Goal: Information Seeking & Learning: Learn about a topic

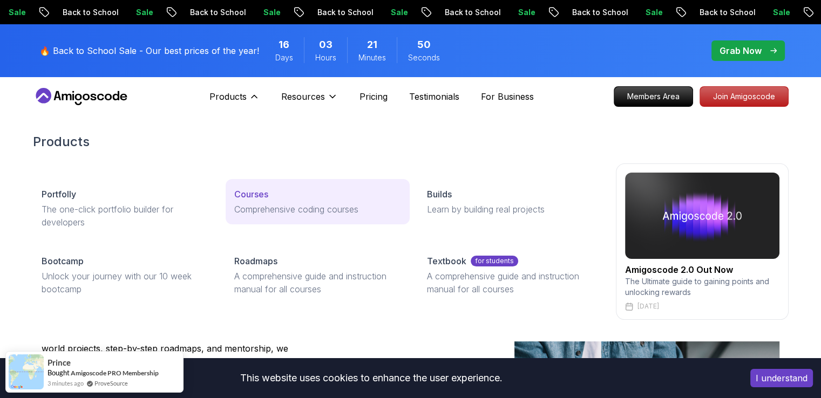
click at [244, 203] on p "Comprehensive coding courses" at bounding box center [317, 209] width 167 height 13
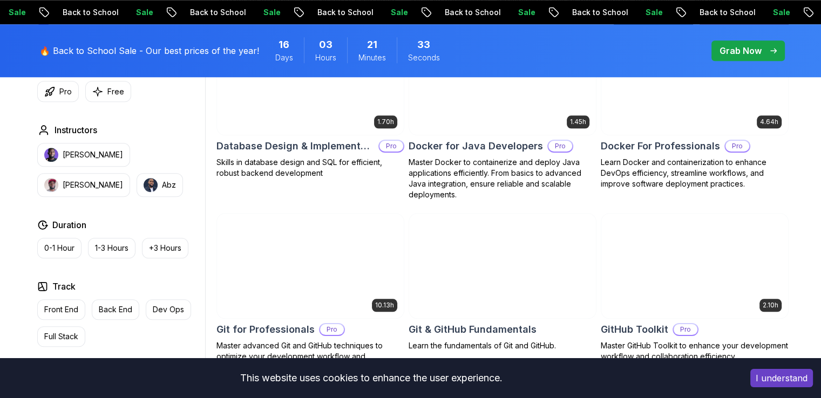
scroll to position [971, 0]
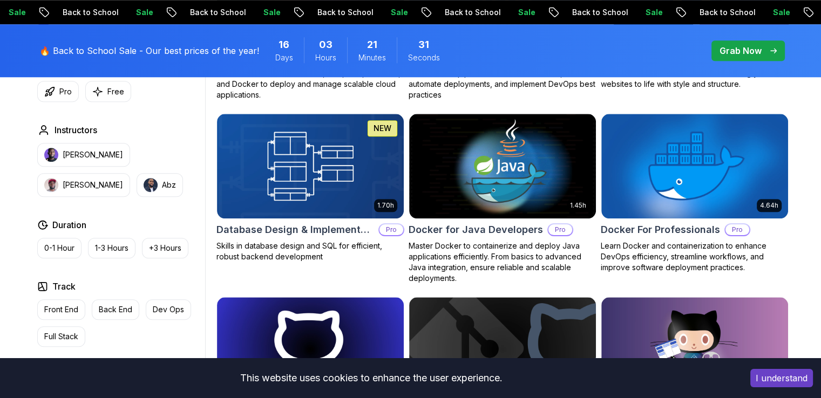
click at [107, 90] on p "Free" at bounding box center [115, 91] width 17 height 11
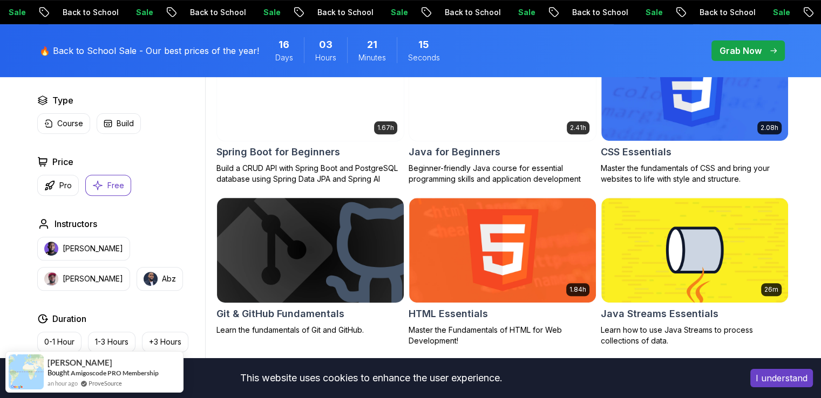
scroll to position [432, 0]
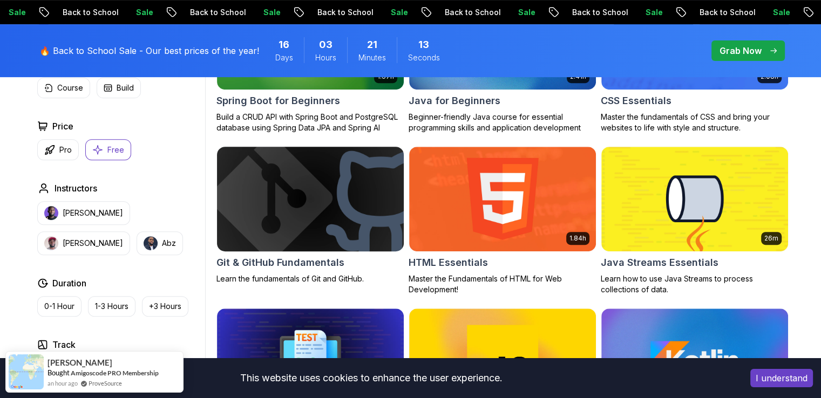
click at [310, 199] on img at bounding box center [310, 199] width 196 height 110
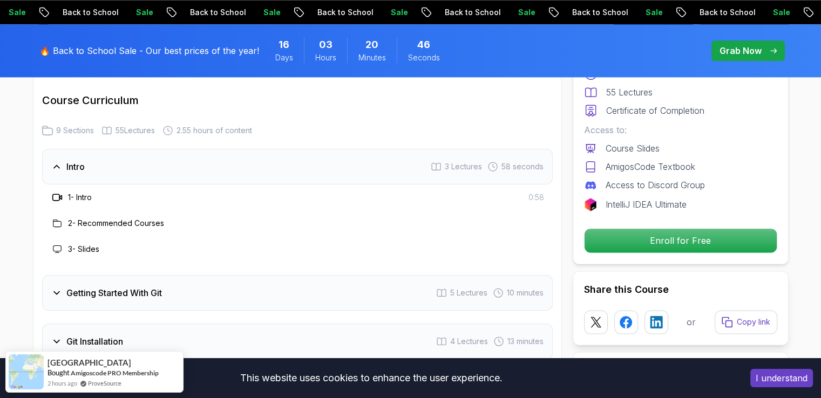
scroll to position [1295, 0]
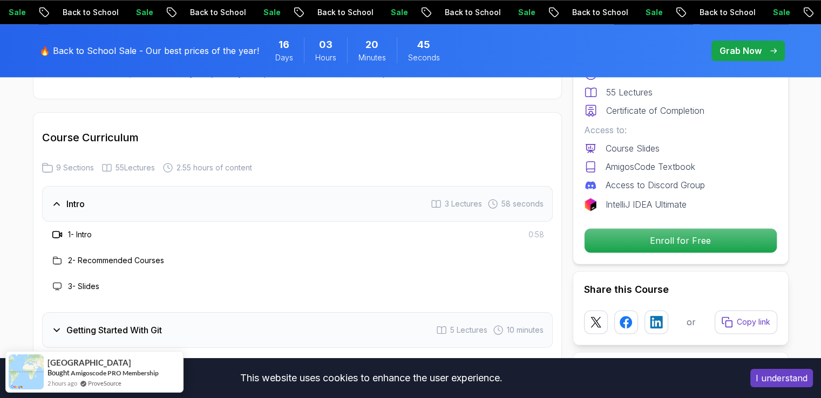
click at [459, 206] on span "3 Lectures" at bounding box center [463, 204] width 37 height 11
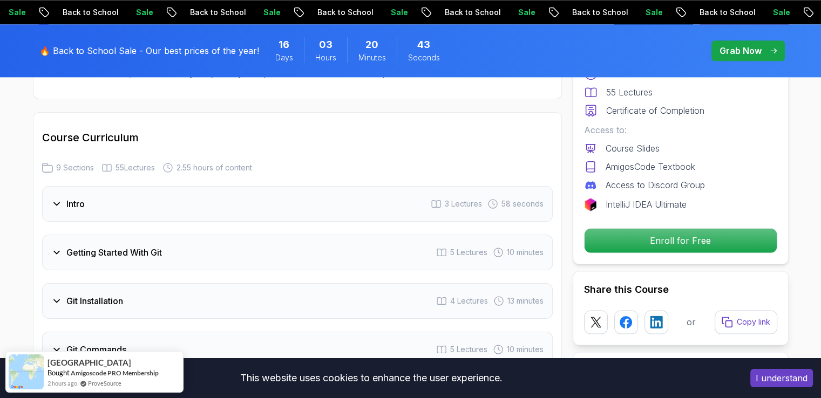
click at [459, 206] on span "3 Lectures" at bounding box center [463, 204] width 37 height 11
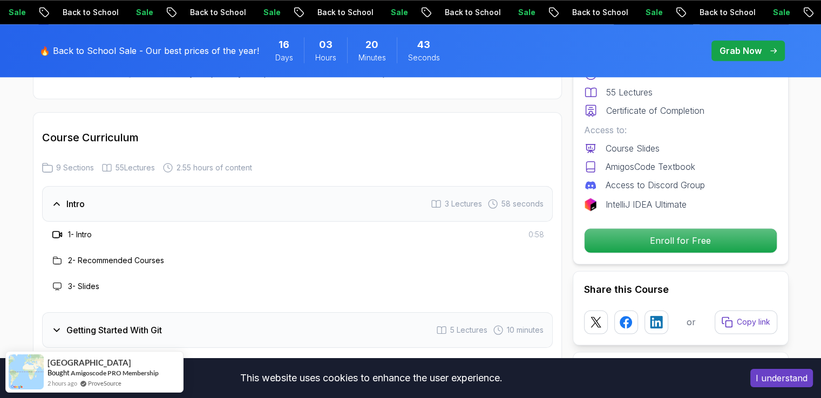
click at [69, 231] on h3 "1 - Intro" at bounding box center [80, 234] width 24 height 11
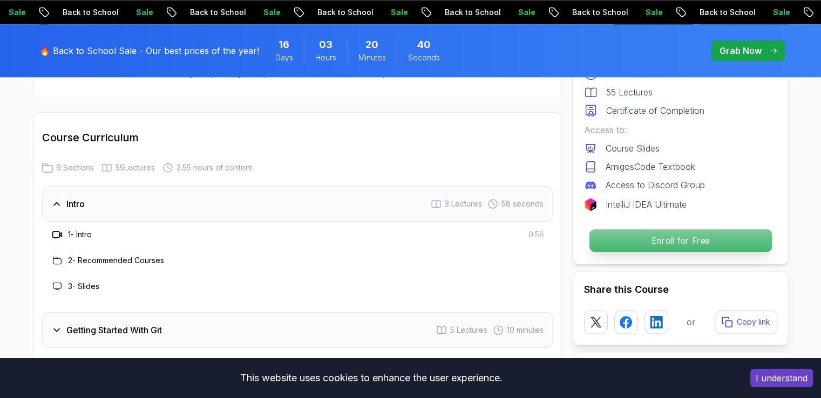
click at [666, 244] on p "Enroll for Free" at bounding box center [680, 240] width 182 height 23
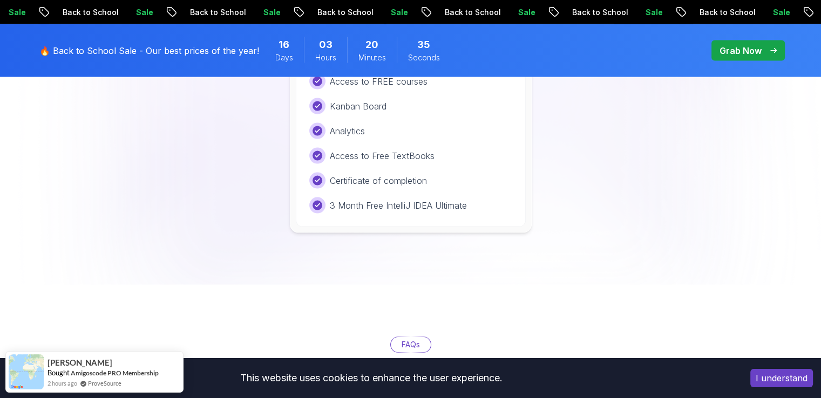
scroll to position [2176, 0]
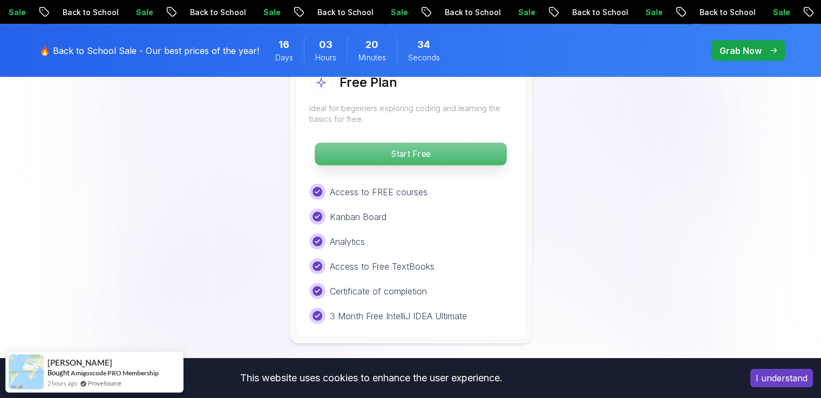
click at [434, 151] on p "Start Free" at bounding box center [411, 154] width 192 height 23
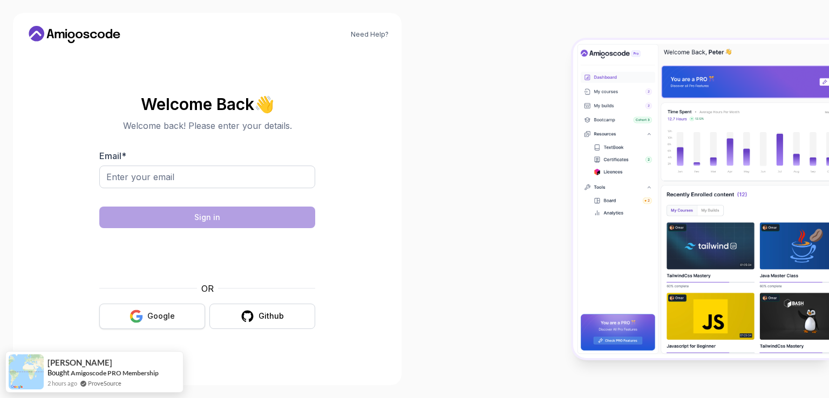
click at [143, 318] on icon "button" at bounding box center [136, 316] width 13 height 13
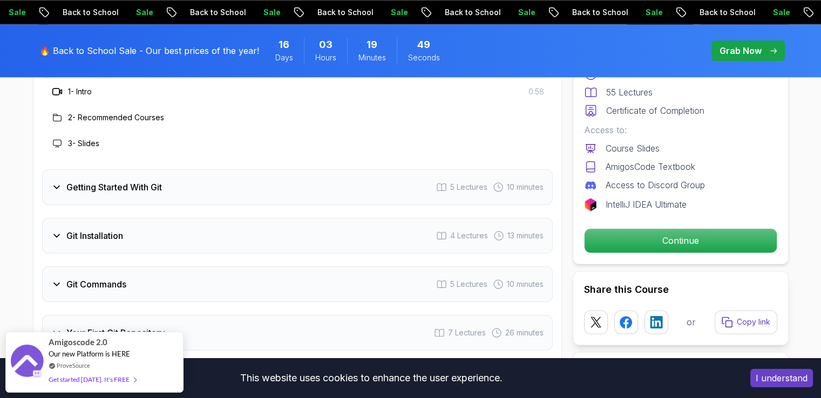
scroll to position [1349, 0]
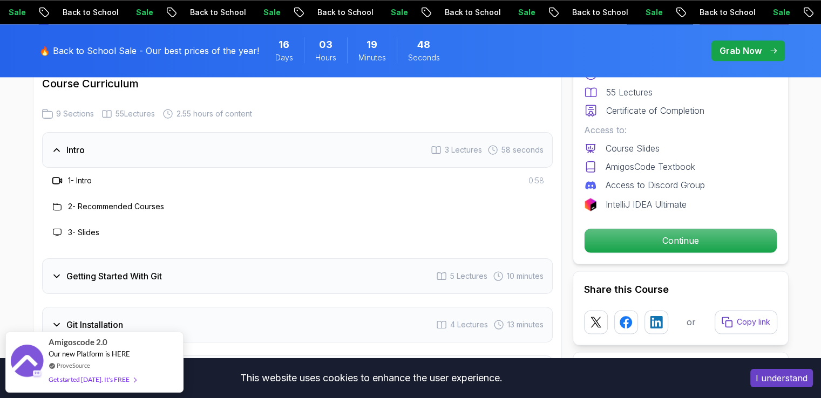
click at [77, 184] on h3 "1 - Intro" at bounding box center [80, 180] width 24 height 11
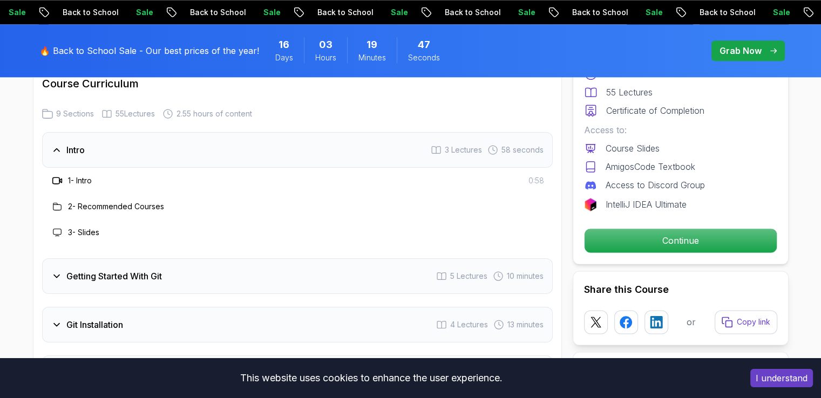
click at [492, 145] on icon at bounding box center [492, 150] width 11 height 11
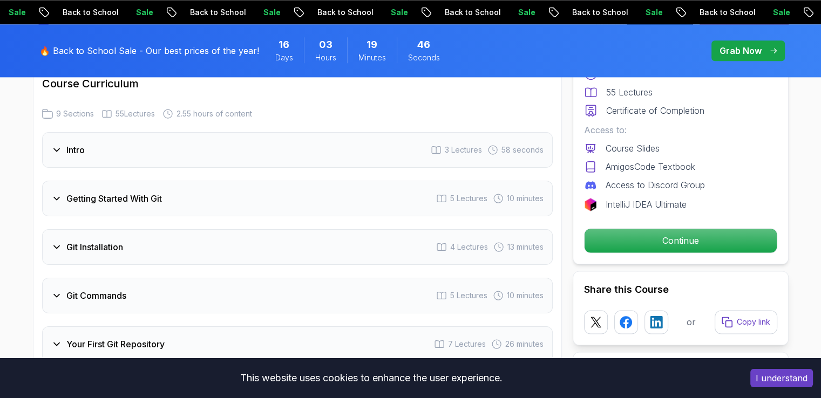
click at [492, 145] on icon at bounding box center [492, 150] width 11 height 11
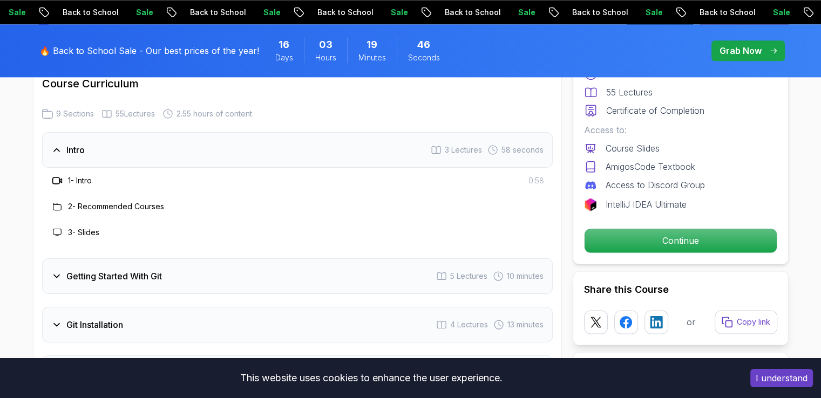
click at [447, 187] on div "1 - Intro 0:58" at bounding box center [297, 181] width 511 height 26
click at [83, 182] on h3 "1 - Intro" at bounding box center [80, 180] width 24 height 11
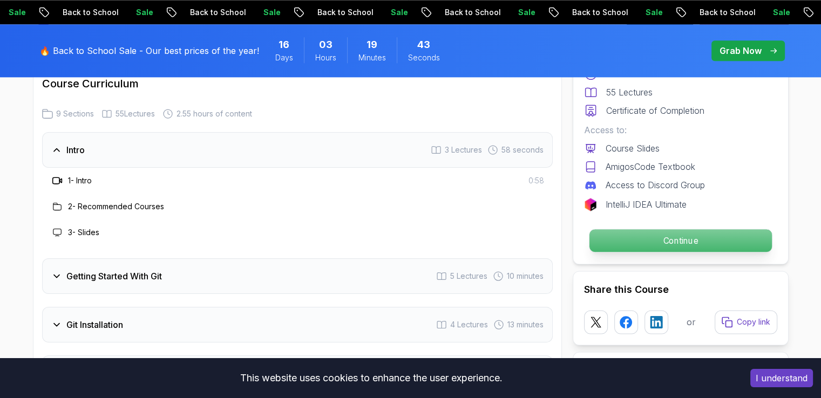
click at [701, 250] on p "Continue" at bounding box center [680, 240] width 182 height 23
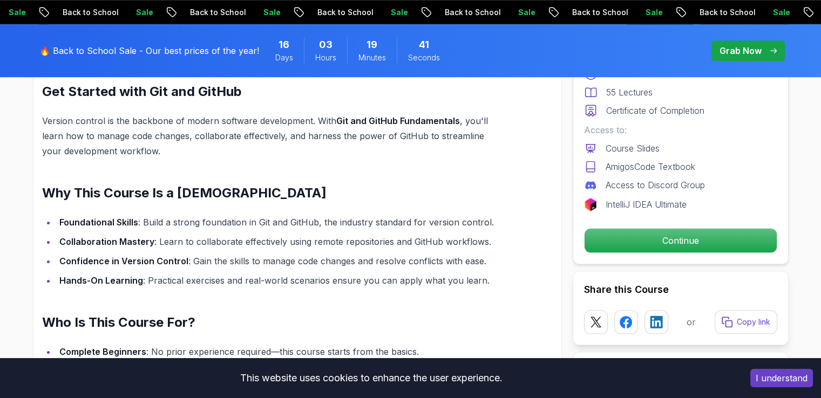
scroll to position [918, 0]
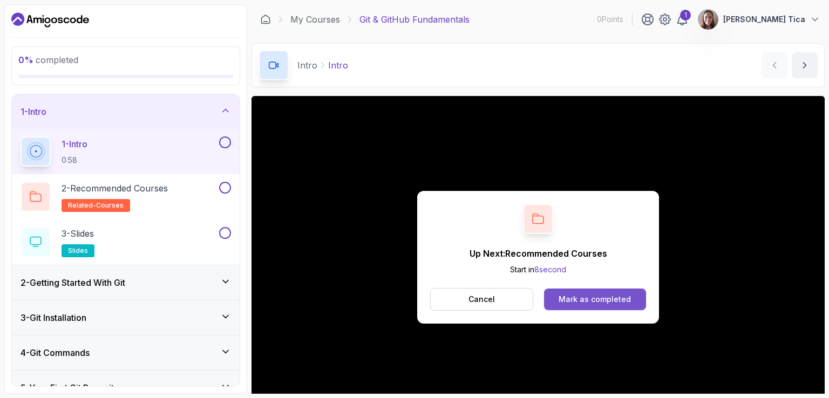
click at [595, 302] on div "Mark as completed" at bounding box center [595, 299] width 72 height 11
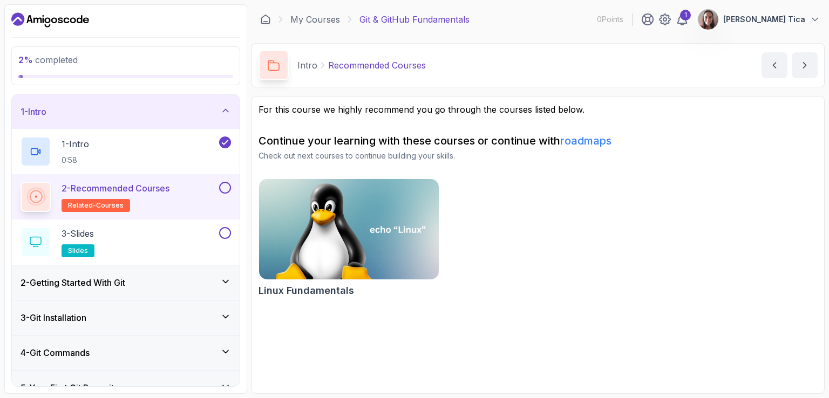
click at [117, 203] on span "related-courses" at bounding box center [96, 205] width 56 height 9
click at [803, 71] on button "next content" at bounding box center [805, 65] width 26 height 26
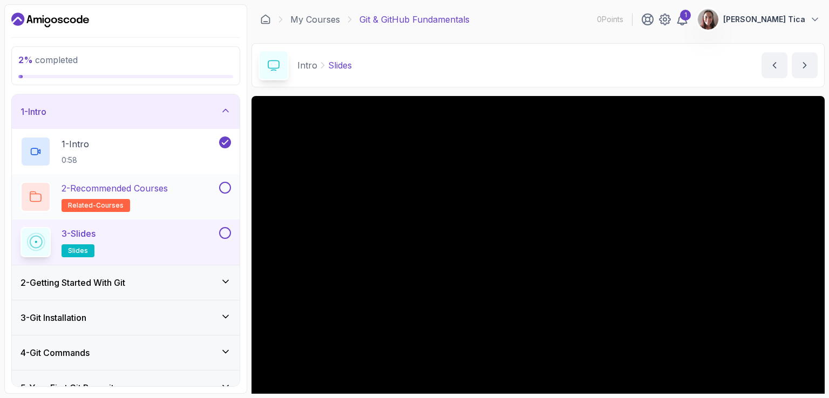
click at [212, 182] on div "2 - Recommended Courses related-courses" at bounding box center [119, 197] width 196 height 30
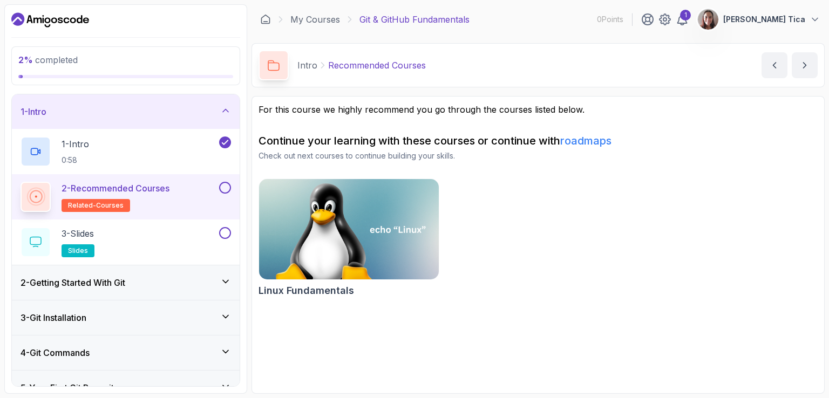
click at [84, 199] on p "related-courses" at bounding box center [96, 205] width 69 height 13
click at [383, 71] on p "Recommended Courses" at bounding box center [377, 65] width 98 height 13
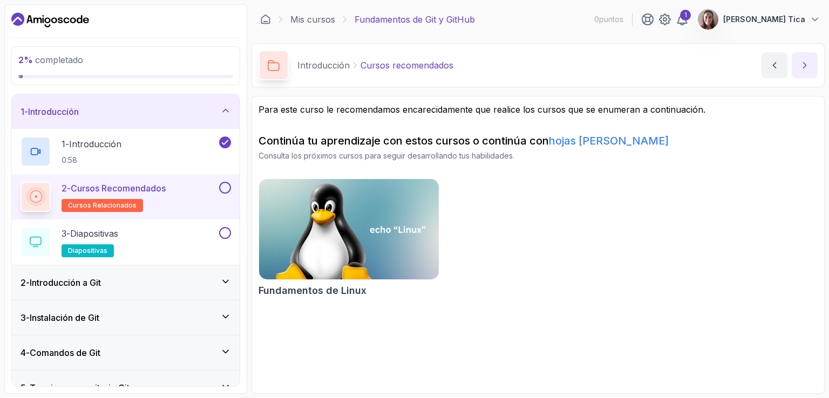
click at [807, 66] on icon "siguiente contenido" at bounding box center [804, 65] width 11 height 11
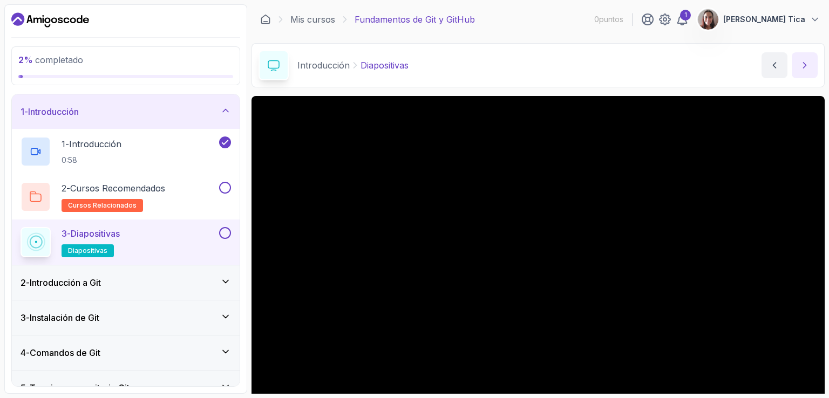
click at [811, 69] on button "siguiente contenido" at bounding box center [805, 65] width 26 height 26
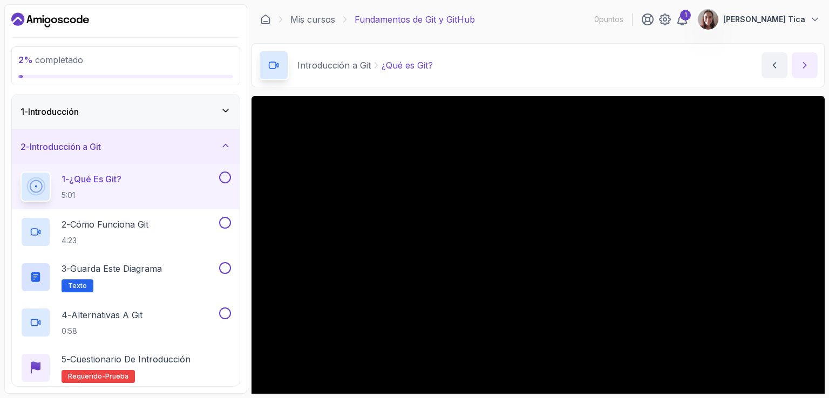
click at [799, 65] on button "siguiente contenido" at bounding box center [805, 65] width 26 height 26
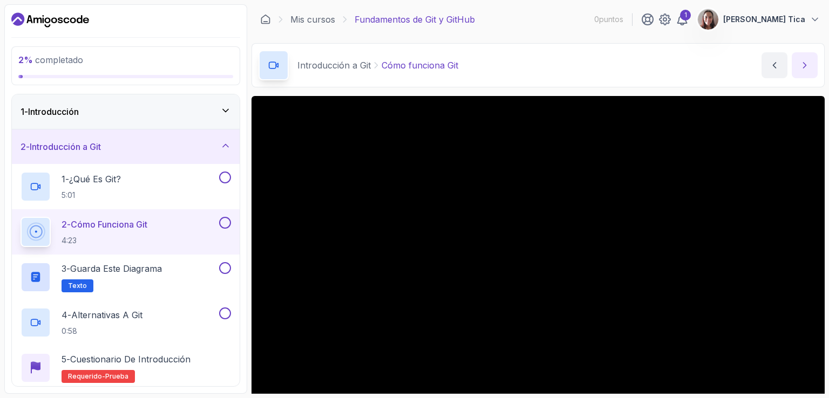
click at [803, 72] on button "siguiente contenido" at bounding box center [805, 65] width 26 height 26
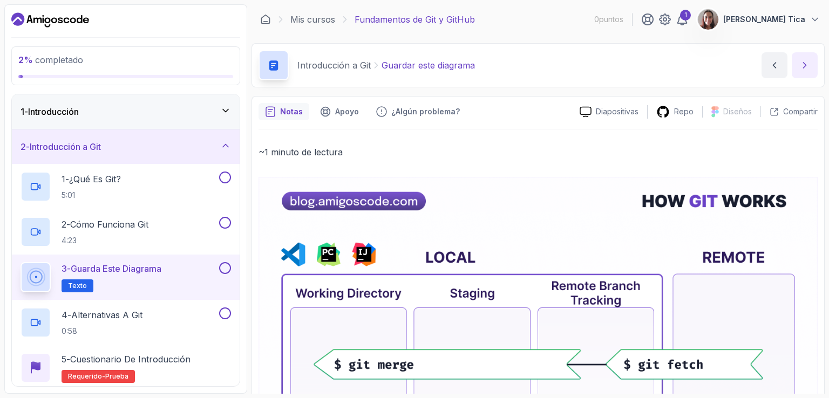
click at [810, 73] on button "siguiente contenido" at bounding box center [805, 65] width 26 height 26
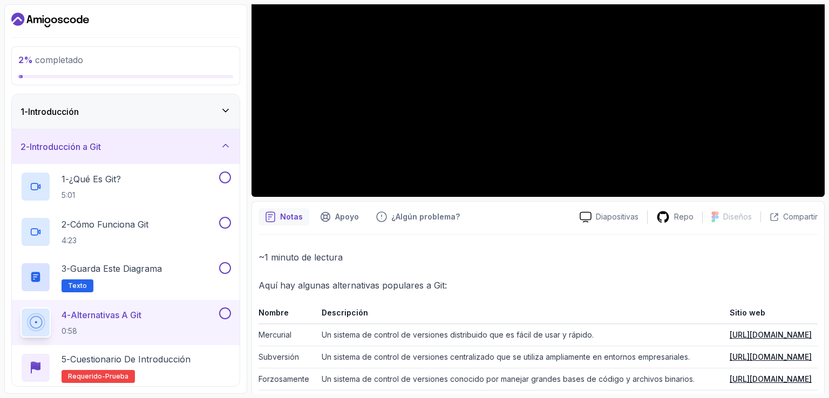
scroll to position [283, 0]
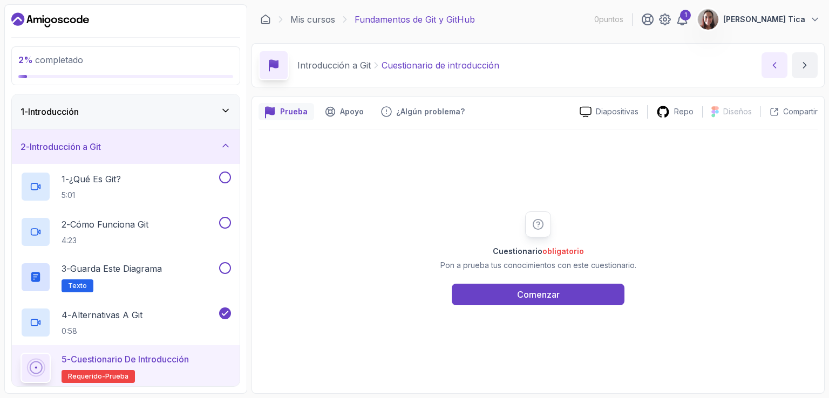
click at [782, 64] on button "contenido anterior" at bounding box center [775, 65] width 26 height 26
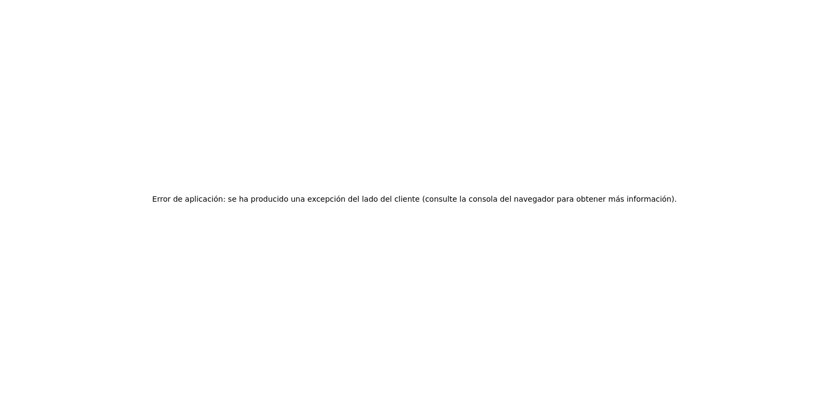
click at [471, 135] on div "Error de aplicación: se ha producido una excepción del lado del cliente (consul…" at bounding box center [414, 199] width 829 height 398
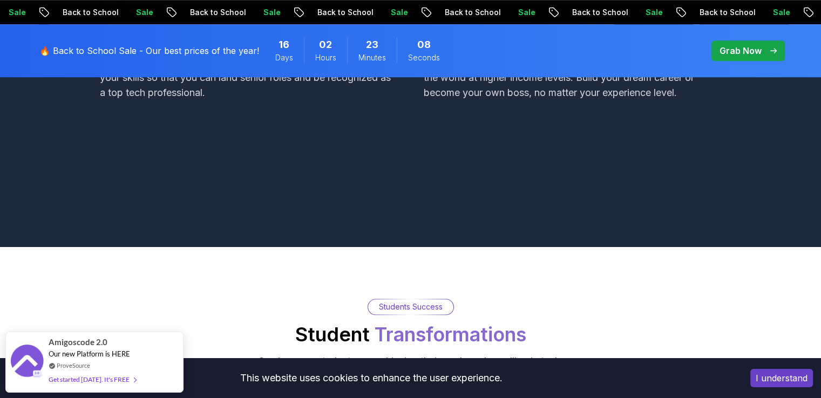
scroll to position [918, 0]
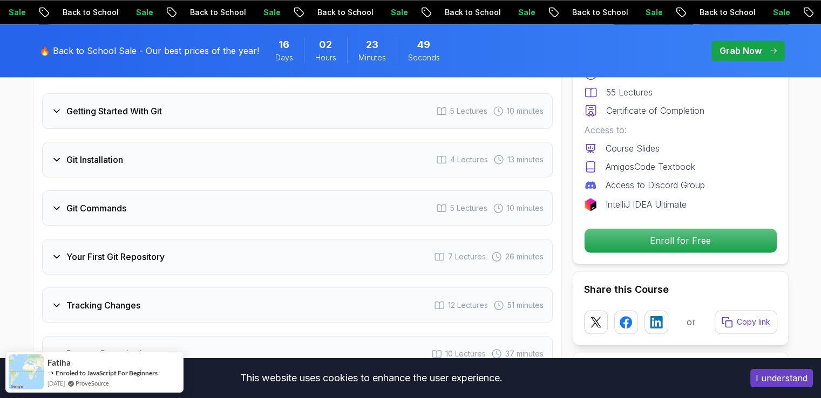
scroll to position [1349, 0]
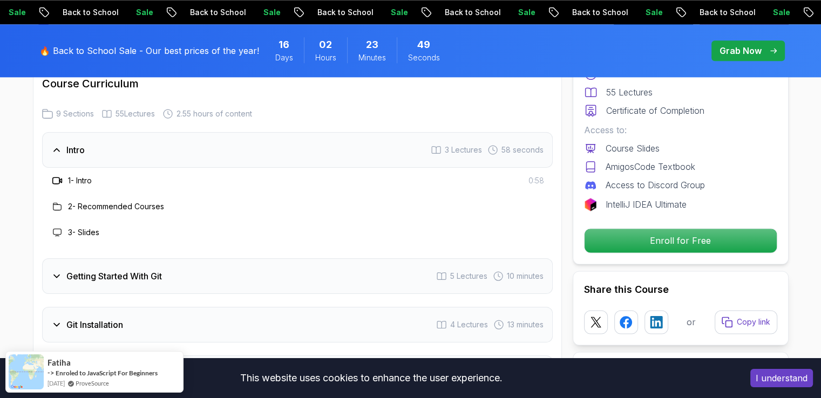
click at [432, 148] on icon at bounding box center [436, 150] width 9 height 7
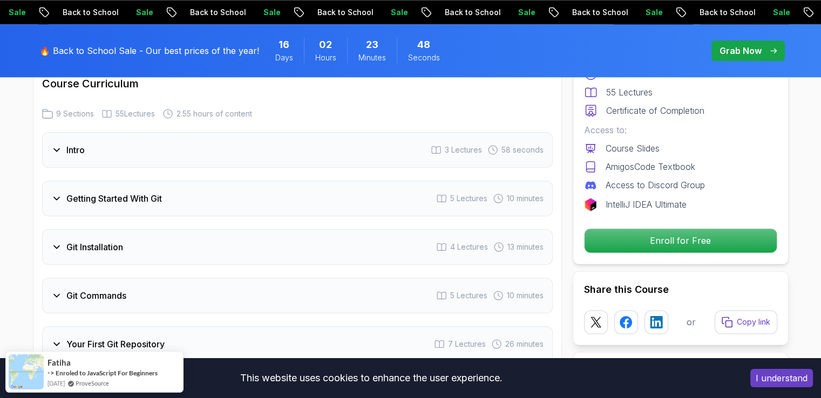
click at [443, 148] on div "3 Lectures" at bounding box center [456, 150] width 51 height 11
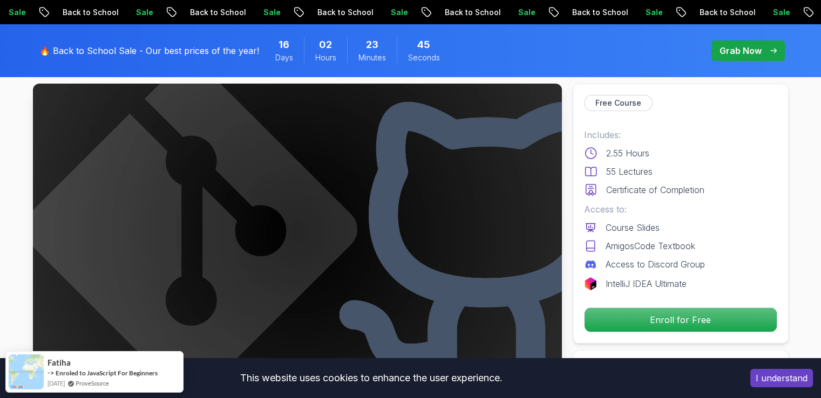
scroll to position [0, 0]
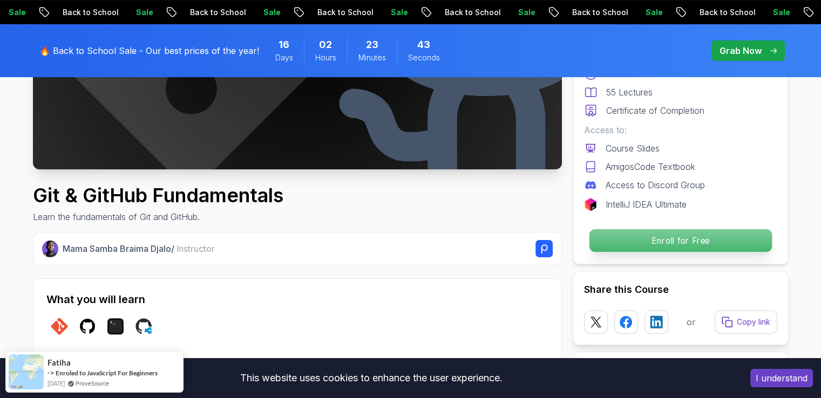
click at [649, 244] on p "Enroll for Free" at bounding box center [680, 240] width 182 height 23
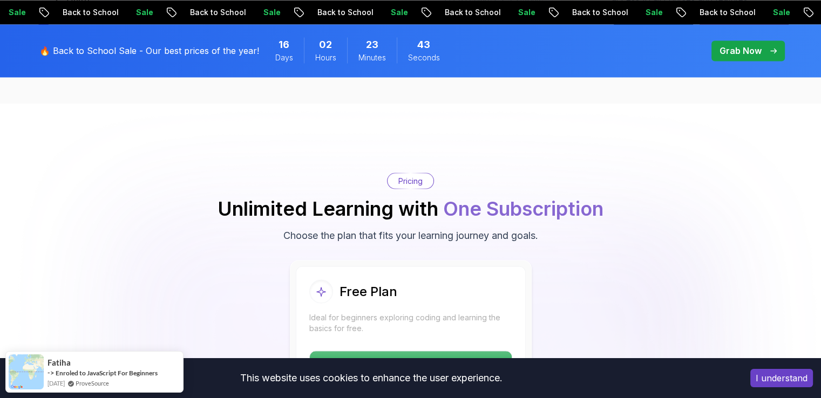
scroll to position [2068, 0]
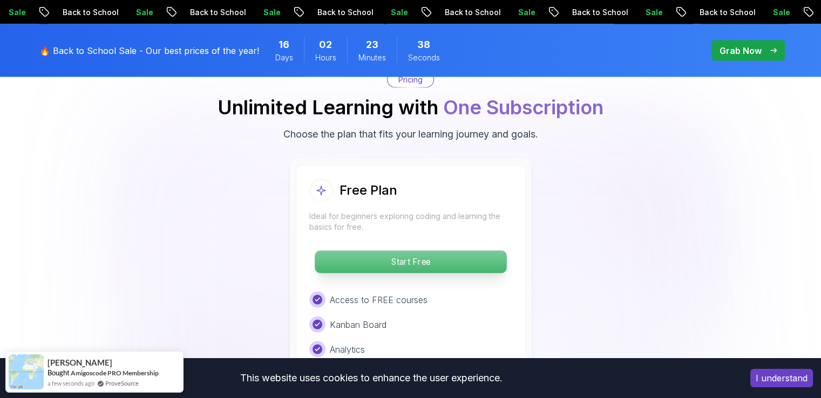
click at [419, 256] on p "Start Free" at bounding box center [411, 262] width 192 height 23
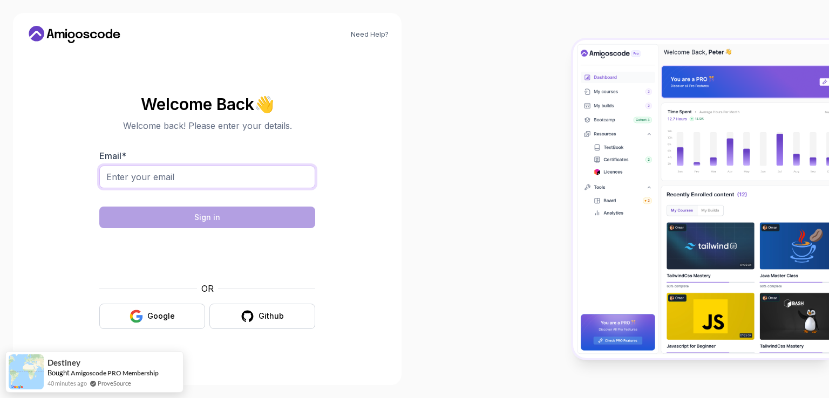
click at [210, 170] on input "Email *" at bounding box center [207, 177] width 216 height 23
click at [189, 305] on button "Google" at bounding box center [152, 316] width 106 height 25
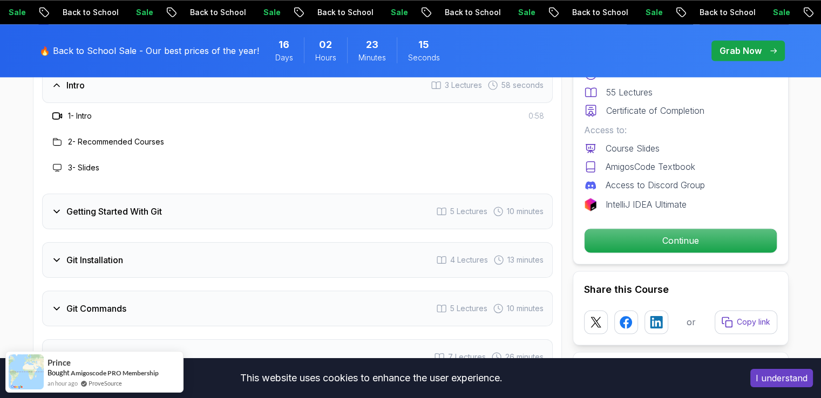
scroll to position [1295, 0]
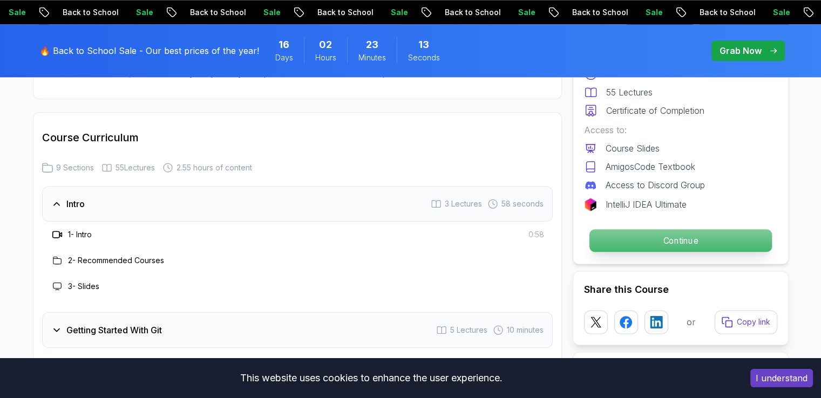
click at [656, 239] on p "Continue" at bounding box center [680, 240] width 182 height 23
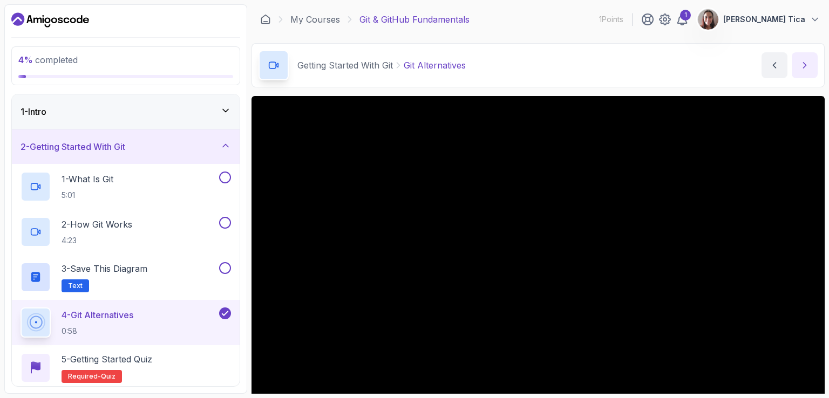
click at [807, 72] on button "next content" at bounding box center [805, 65] width 26 height 26
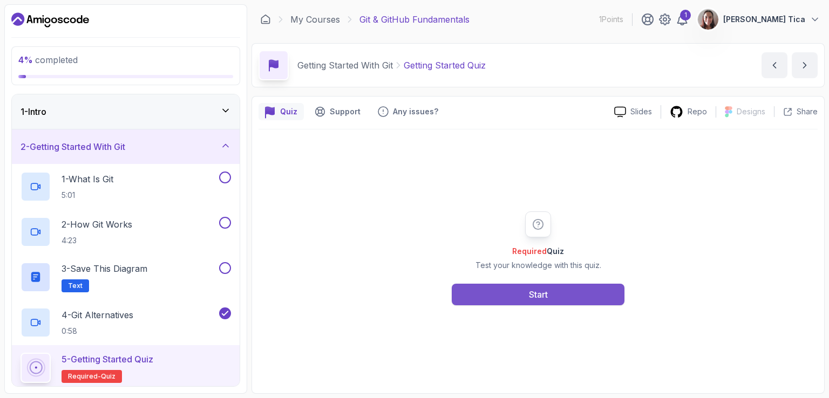
click at [553, 299] on button "Start" at bounding box center [538, 295] width 173 height 22
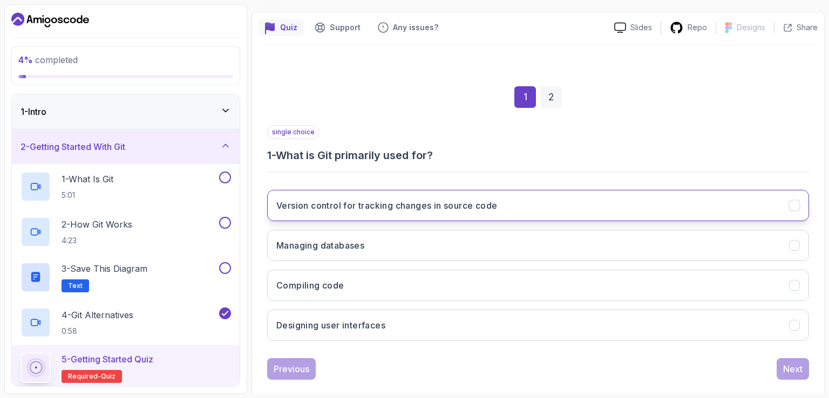
scroll to position [99, 0]
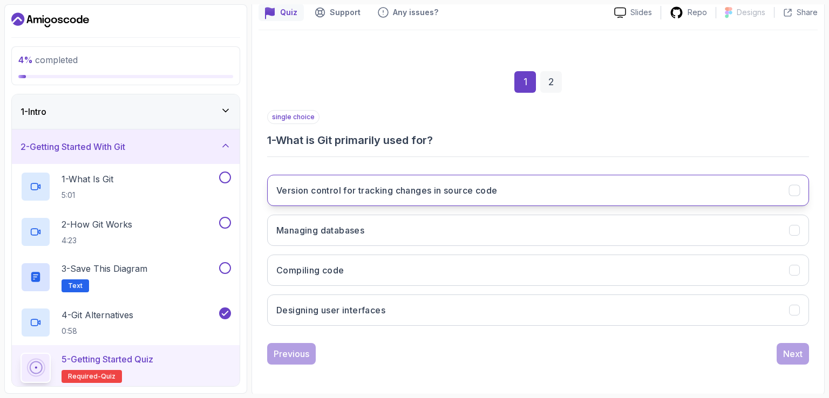
click at [373, 189] on h3 "Version control for tracking changes in source code" at bounding box center [386, 190] width 221 height 13
click at [803, 350] on button "Next" at bounding box center [793, 354] width 32 height 22
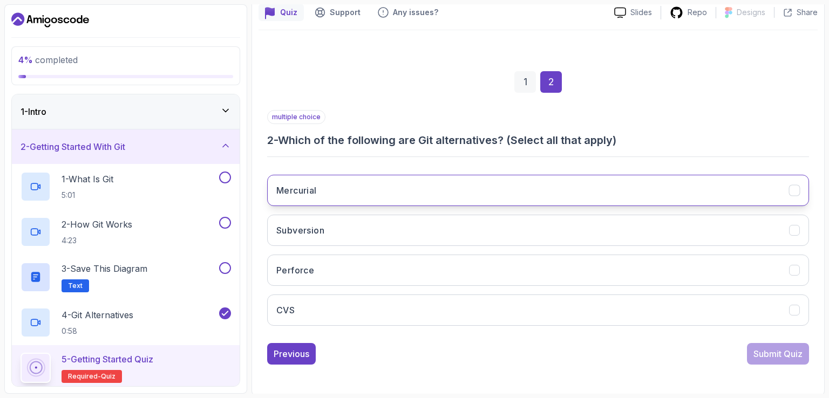
click at [416, 189] on button "Mercurial" at bounding box center [538, 190] width 542 height 31
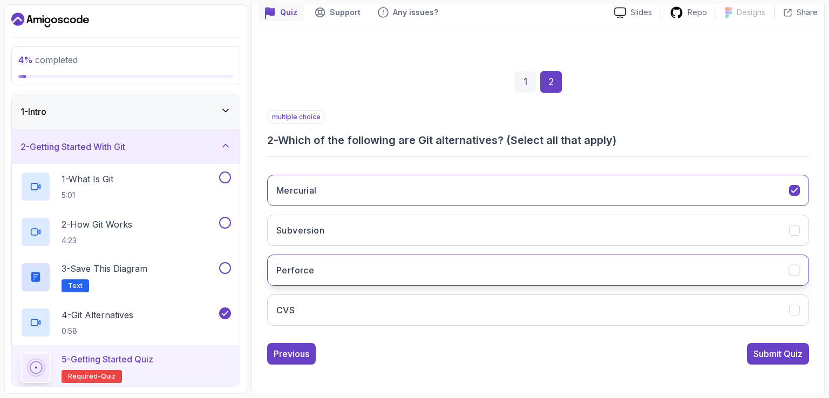
click at [332, 269] on button "Perforce" at bounding box center [538, 270] width 542 height 31
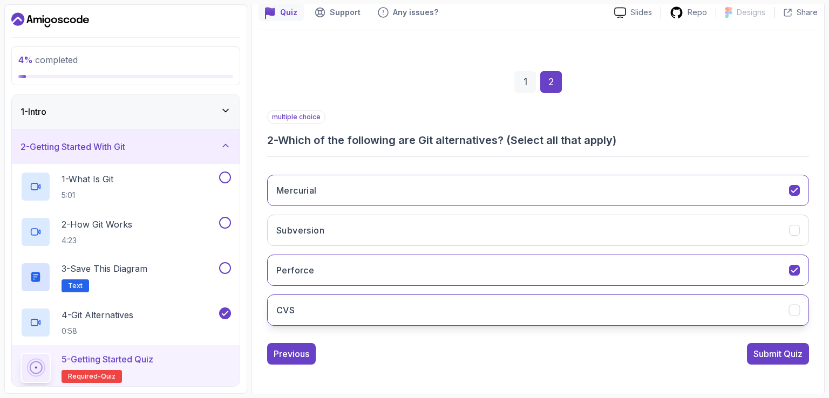
click at [303, 308] on button "CVS" at bounding box center [538, 310] width 542 height 31
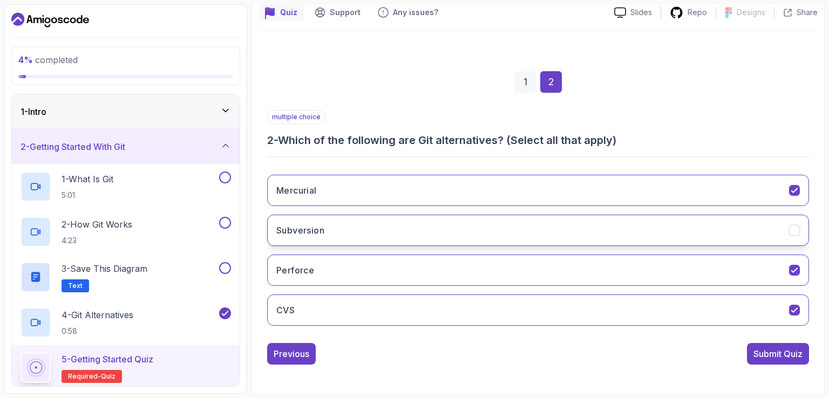
click at [332, 229] on button "Subversion" at bounding box center [538, 230] width 542 height 31
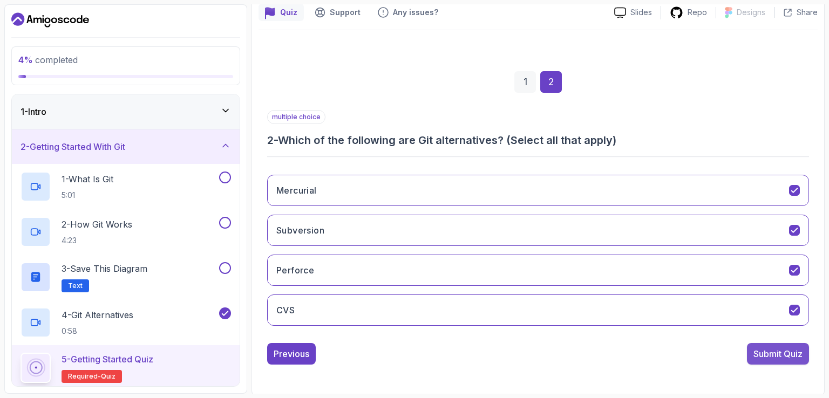
click at [771, 357] on div "Submit Quiz" at bounding box center [777, 354] width 49 height 13
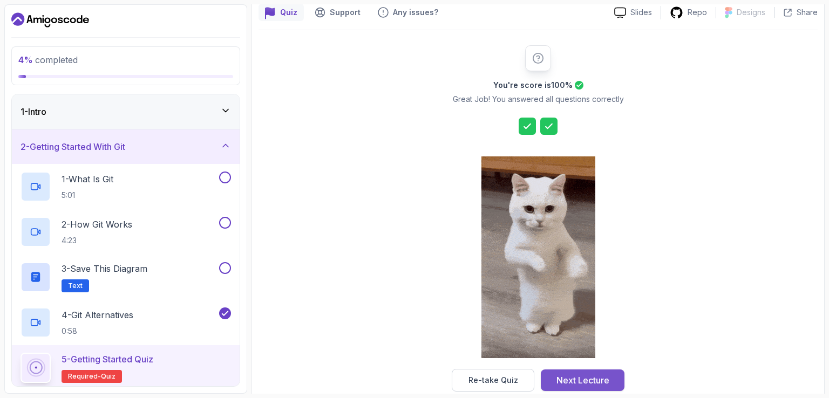
scroll to position [119, 0]
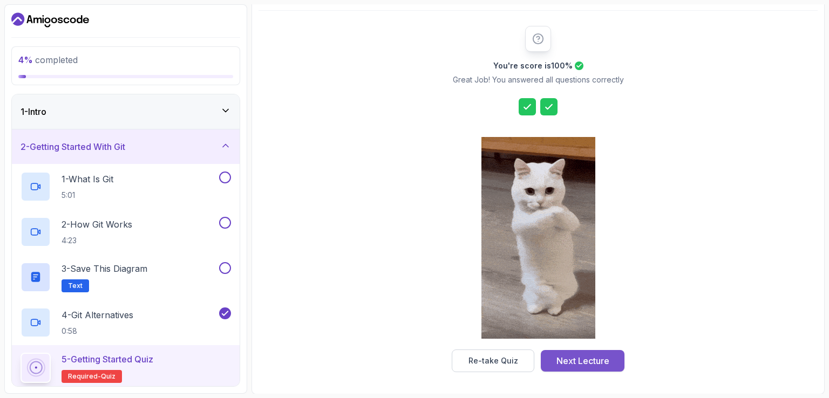
click at [583, 363] on div "Next Lecture" at bounding box center [582, 361] width 53 height 13
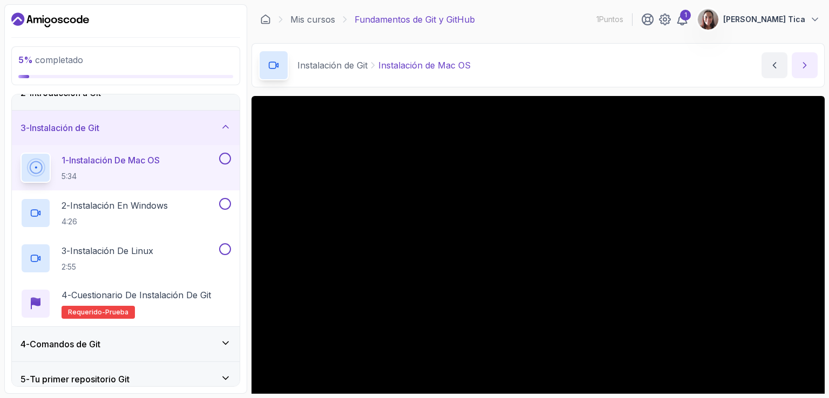
click at [804, 63] on icon "siguiente contenido" at bounding box center [805, 65] width 3 height 5
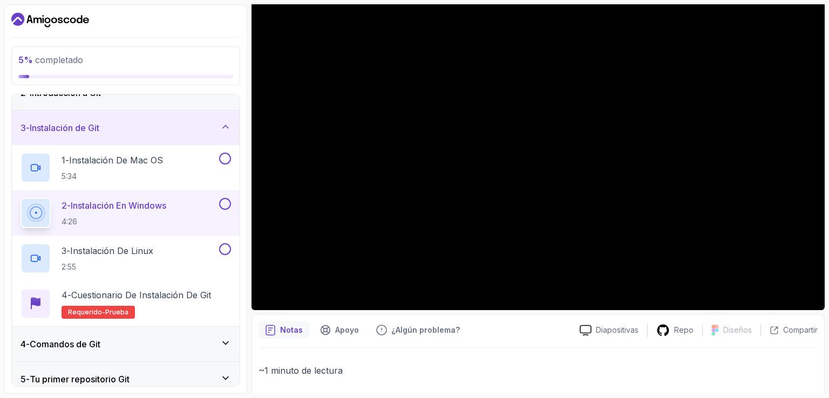
scroll to position [54, 0]
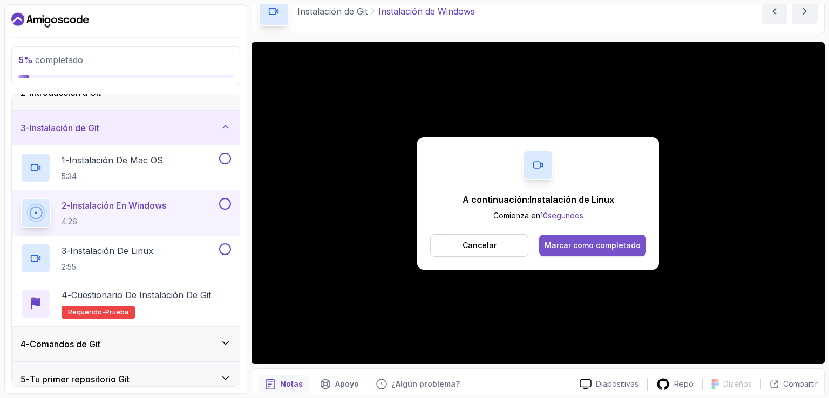
click at [591, 249] on font "Marcar como completado" at bounding box center [593, 245] width 96 height 9
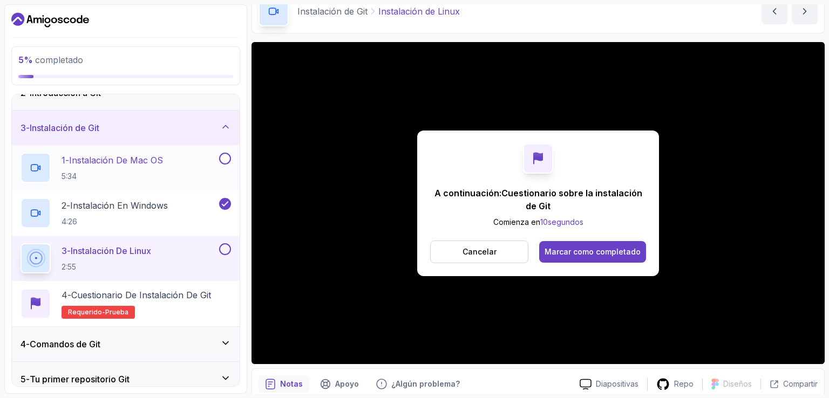
click at [231, 153] on div at bounding box center [224, 159] width 14 height 12
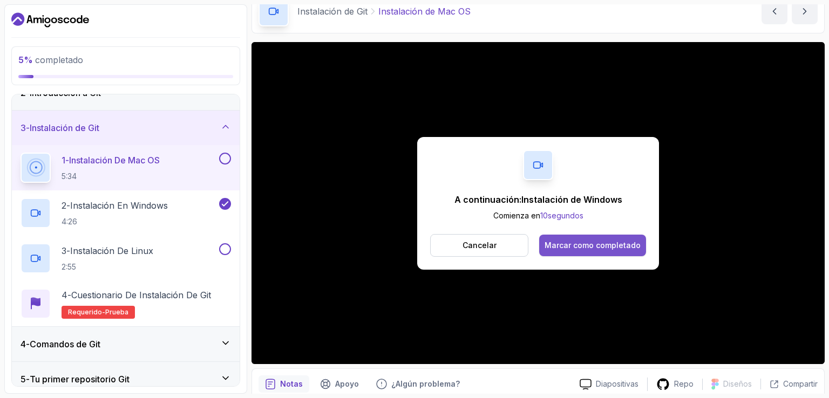
click at [635, 243] on font "Marcar como completado" at bounding box center [593, 245] width 96 height 9
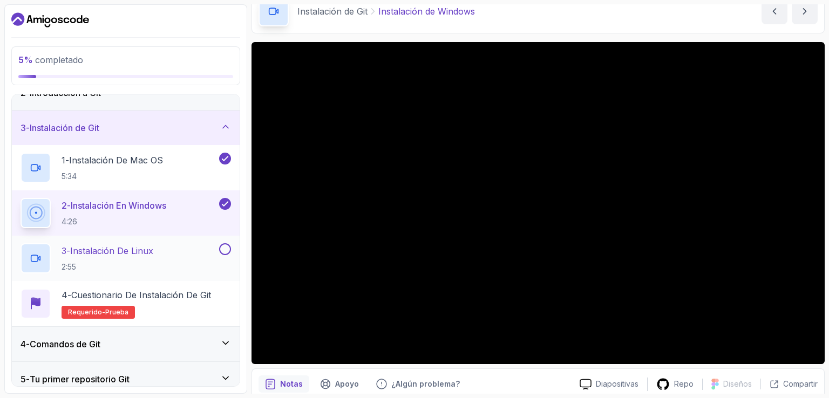
click at [225, 247] on button at bounding box center [225, 249] width 12 height 12
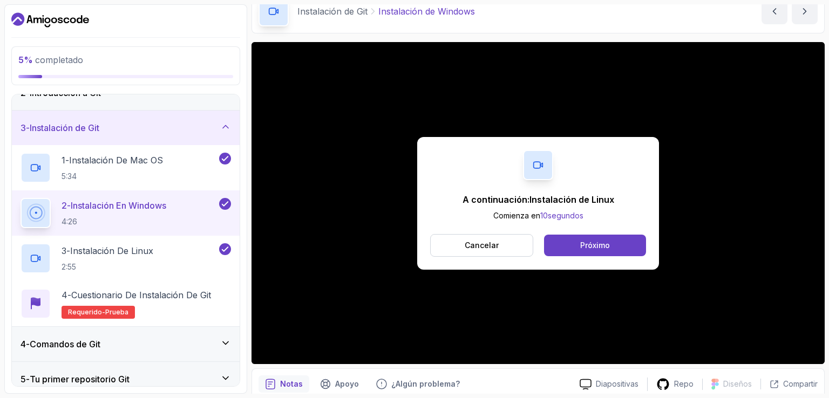
click at [602, 262] on div "A continuación: Instalación de Linux Comienza en 10 segundos Cancelar Próximo" at bounding box center [538, 203] width 242 height 133
click at [598, 255] on button "Próximo" at bounding box center [595, 246] width 102 height 22
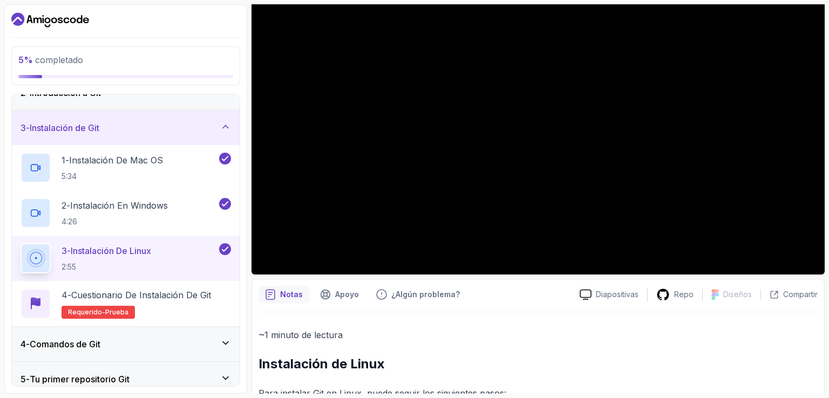
scroll to position [54, 0]
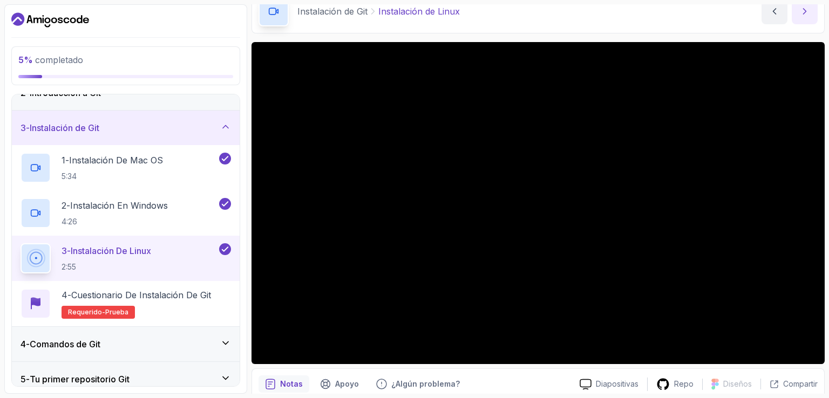
click at [805, 6] on icon "siguiente contenido" at bounding box center [804, 11] width 11 height 11
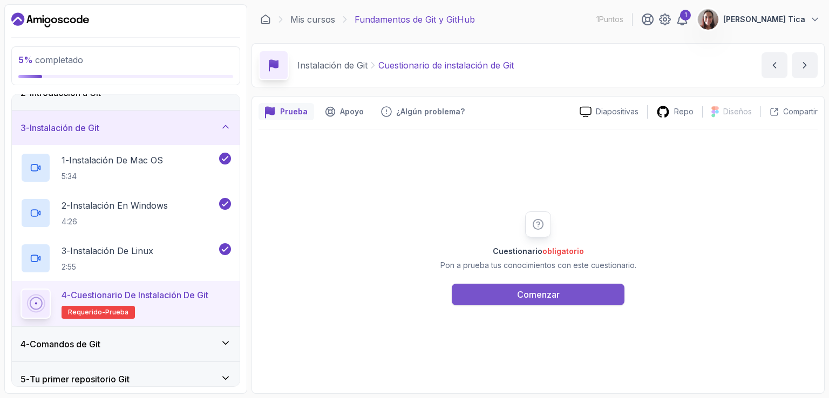
click at [549, 290] on font "Comenzar" at bounding box center [538, 294] width 43 height 11
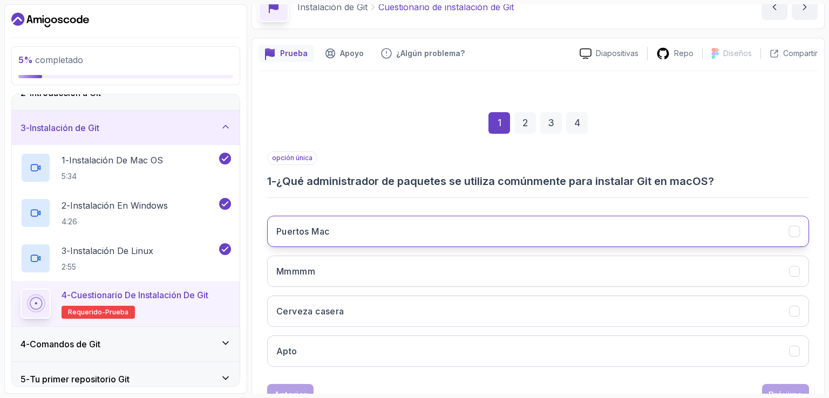
scroll to position [99, 0]
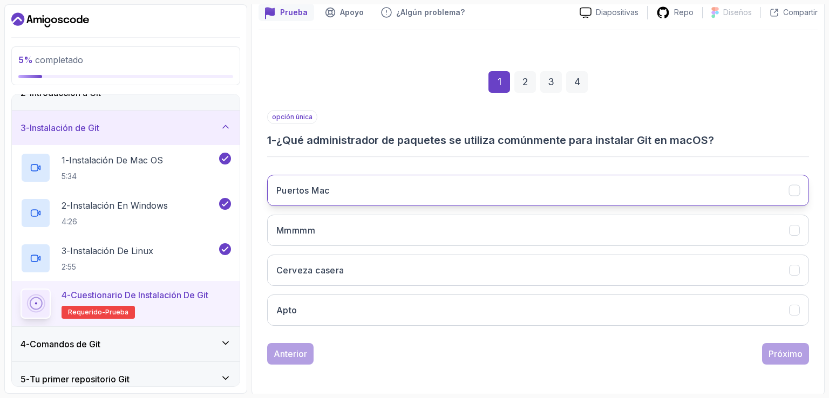
click at [676, 200] on button "Puertos Mac" at bounding box center [538, 190] width 542 height 31
click at [786, 349] on font "Próximo" at bounding box center [786, 354] width 34 height 11
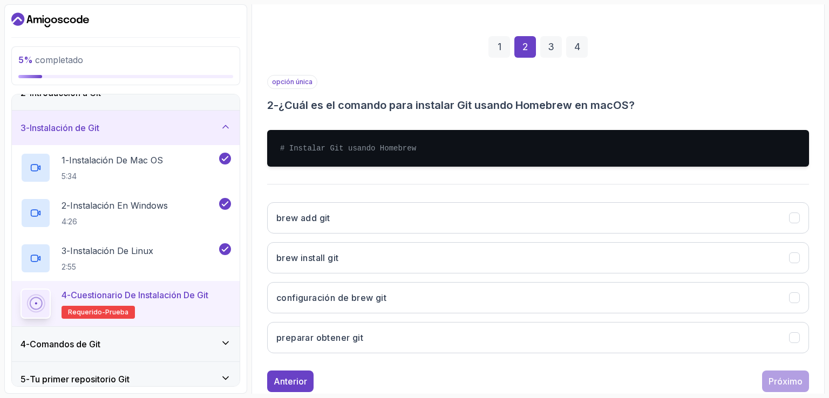
scroll to position [153, 0]
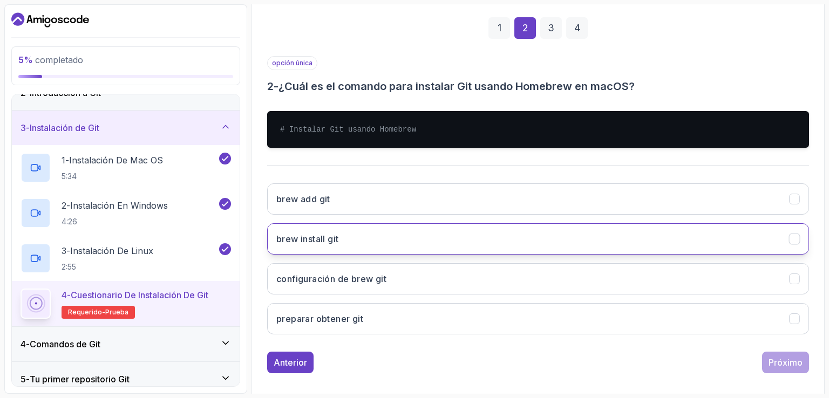
click at [369, 236] on button "brew install git" at bounding box center [538, 238] width 542 height 31
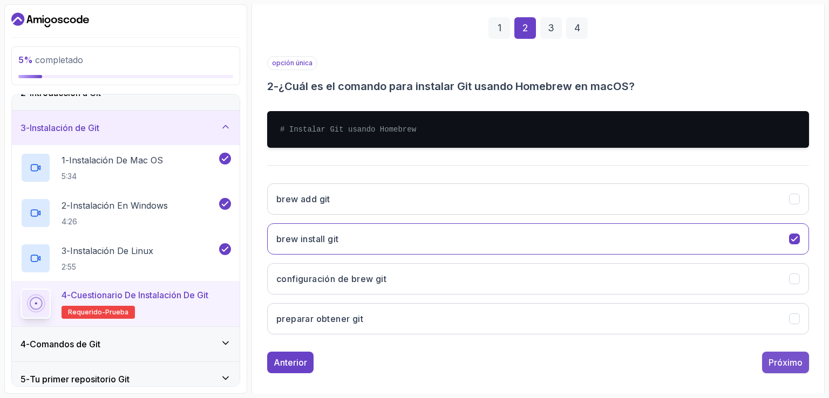
click at [791, 363] on font "Próximo" at bounding box center [786, 362] width 34 height 11
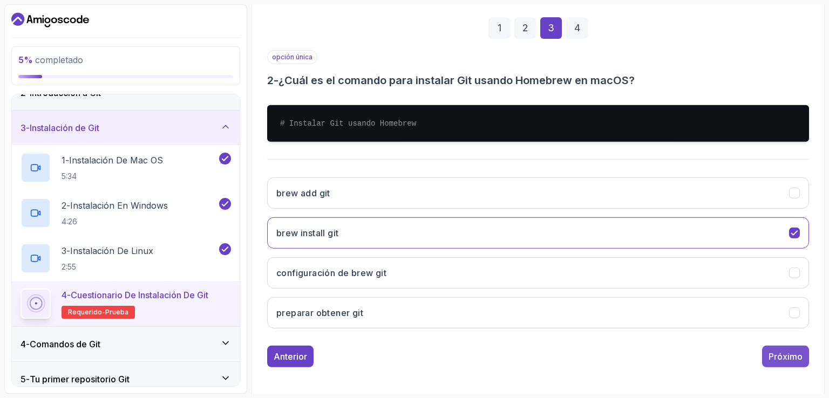
scroll to position [99, 0]
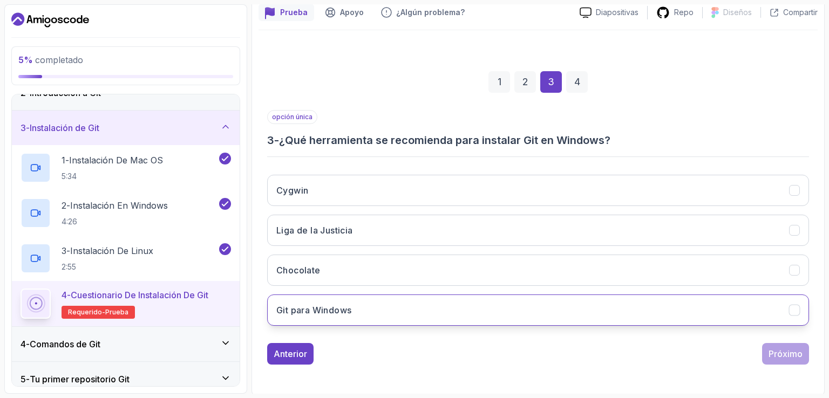
drag, startPoint x: 318, startPoint y: 309, endPoint x: 335, endPoint y: 306, distance: 16.5
click at [321, 308] on font "Git para Windows" at bounding box center [313, 310] width 75 height 11
click at [782, 349] on font "Próximo" at bounding box center [786, 354] width 34 height 11
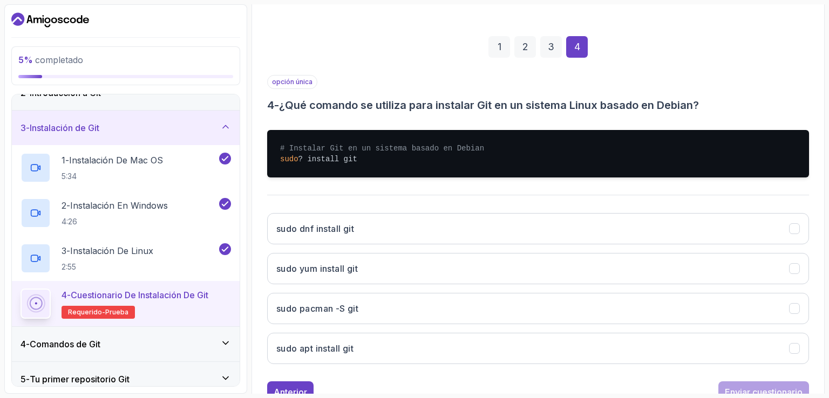
scroll to position [153, 0]
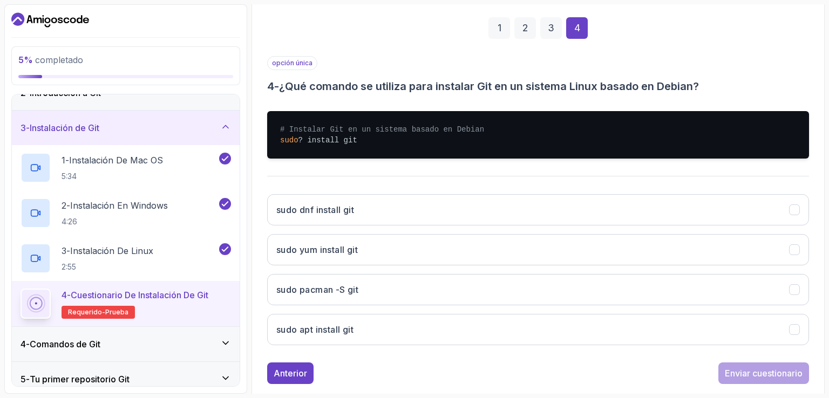
click at [755, 107] on div "# Instalar Git en un sistema basado en Debian sudo ? install git" at bounding box center [538, 135] width 542 height 65
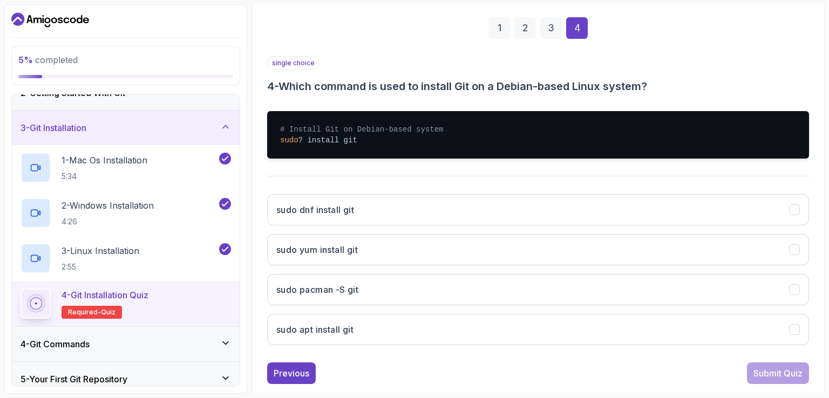
drag, startPoint x: 165, startPoint y: 261, endPoint x: 718, endPoint y: 60, distance: 588.8
click at [718, 60] on div "single choice 4 - Which command is used to install Git on a Debian-based Linux …" at bounding box center [538, 75] width 542 height 38
click at [352, 216] on button "sudo dnf install git" at bounding box center [538, 209] width 542 height 31
click at [790, 372] on div "Submit Quiz" at bounding box center [777, 373] width 49 height 13
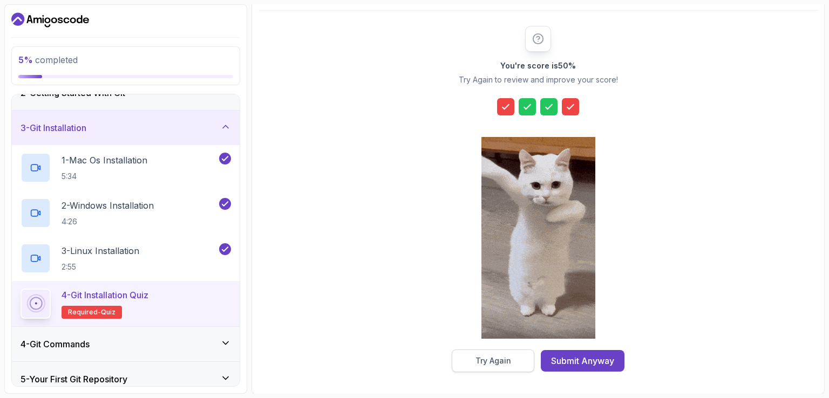
click at [501, 363] on div "Try Again" at bounding box center [493, 361] width 36 height 11
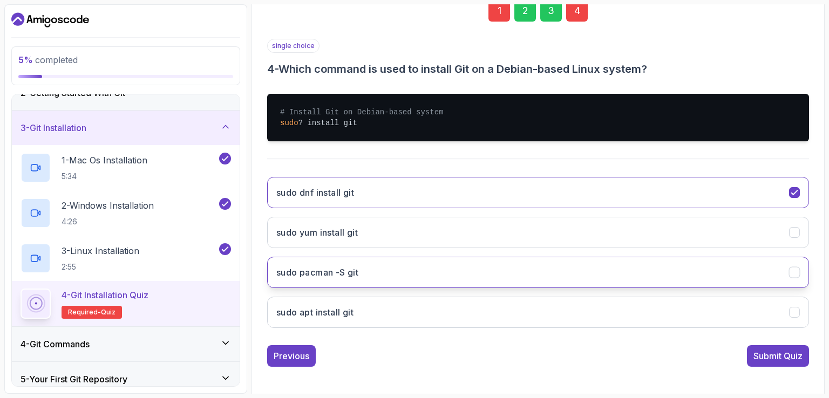
scroll to position [173, 0]
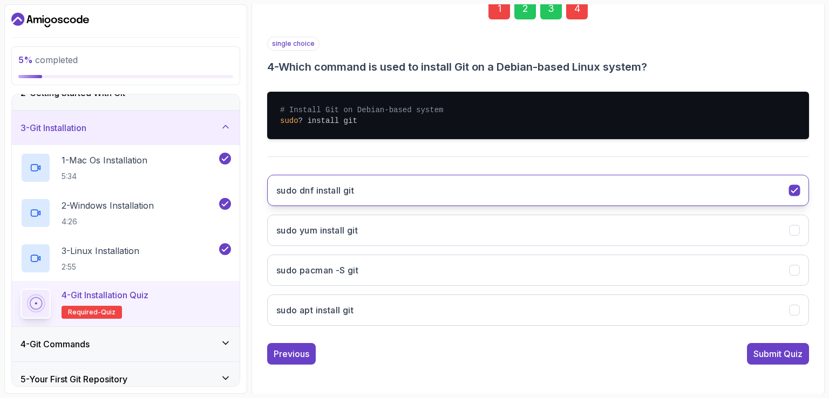
click at [801, 185] on button "sudo dnf install git" at bounding box center [538, 190] width 542 height 31
click at [358, 305] on button "sudo apt install git" at bounding box center [538, 310] width 542 height 31
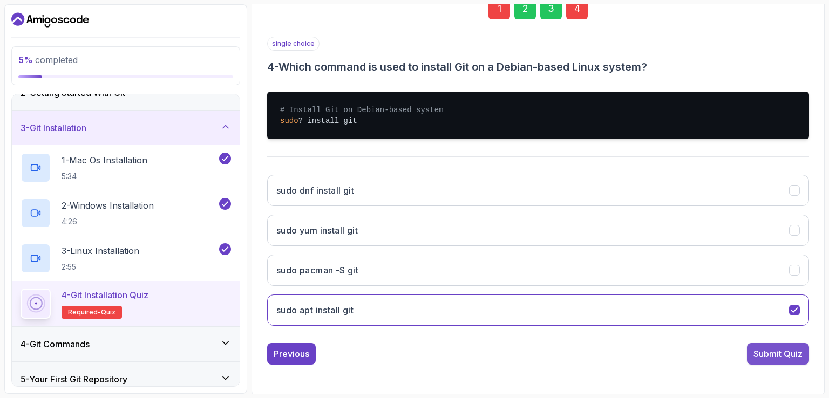
click at [764, 357] on div "Submit Quiz" at bounding box center [777, 354] width 49 height 13
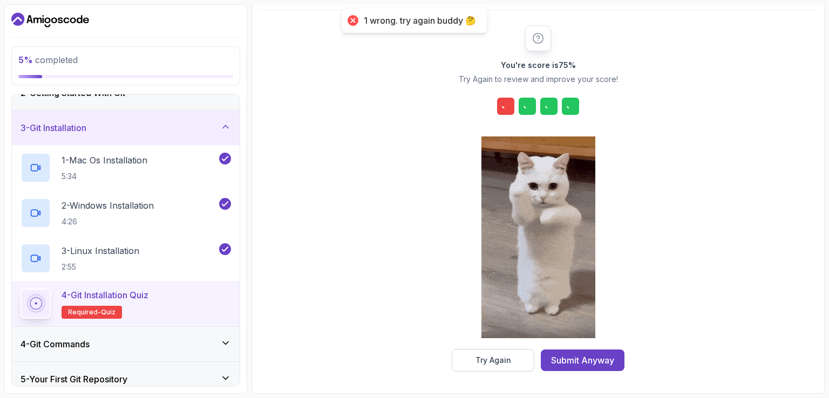
scroll to position [119, 0]
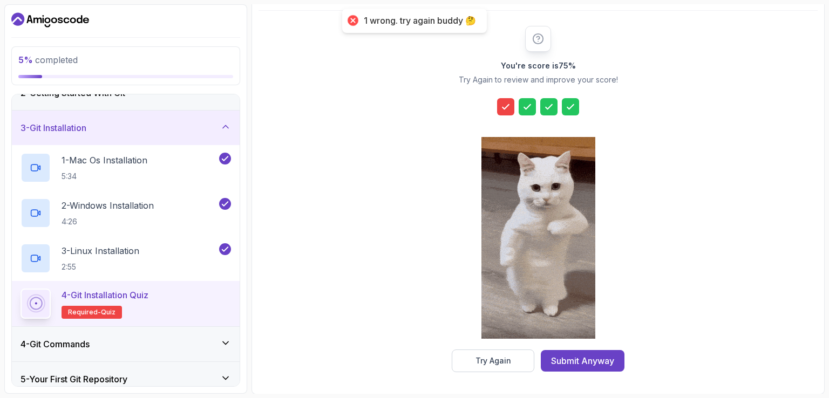
click at [502, 104] on icon at bounding box center [505, 106] width 11 height 11
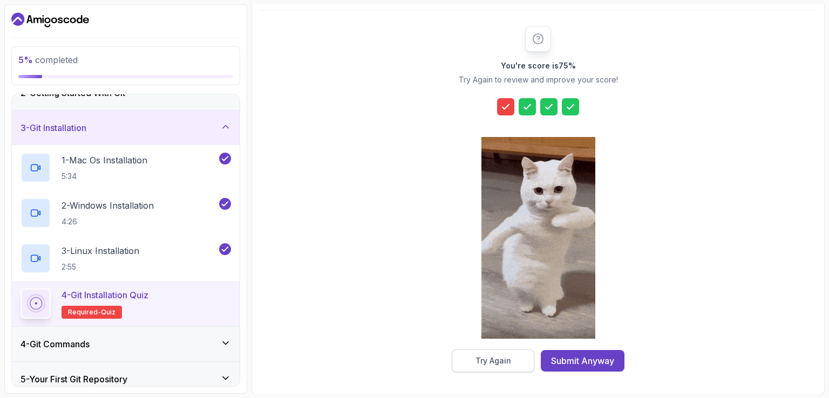
click at [460, 358] on button "Try Again" at bounding box center [493, 361] width 83 height 23
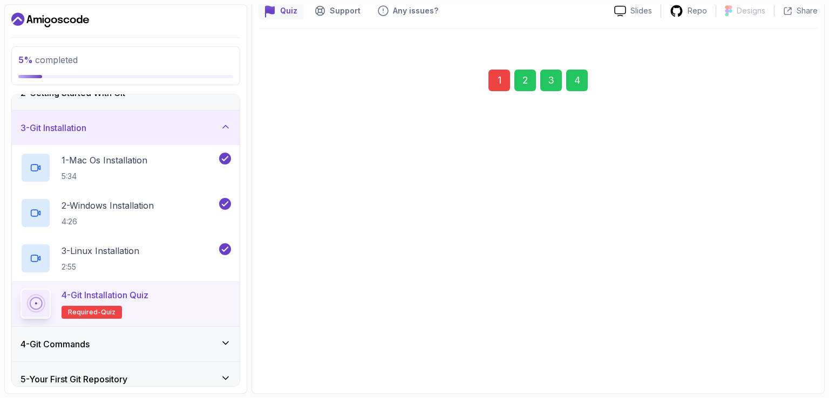
scroll to position [99, 0]
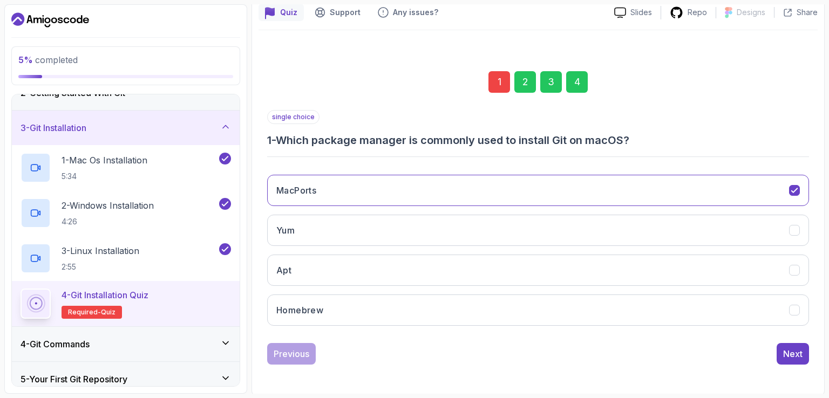
click at [745, 207] on div "MacPorts Yum Apt Homebrew" at bounding box center [538, 250] width 542 height 168
click at [487, 262] on button "Apt" at bounding box center [538, 270] width 542 height 31
click at [796, 343] on button "Next" at bounding box center [793, 354] width 32 height 22
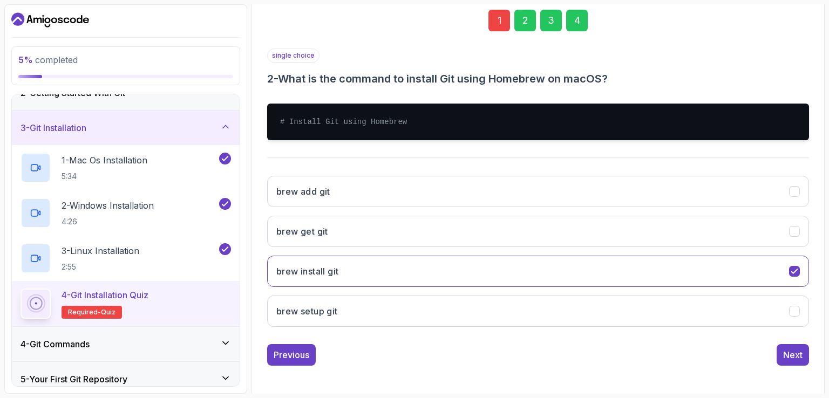
scroll to position [162, 0]
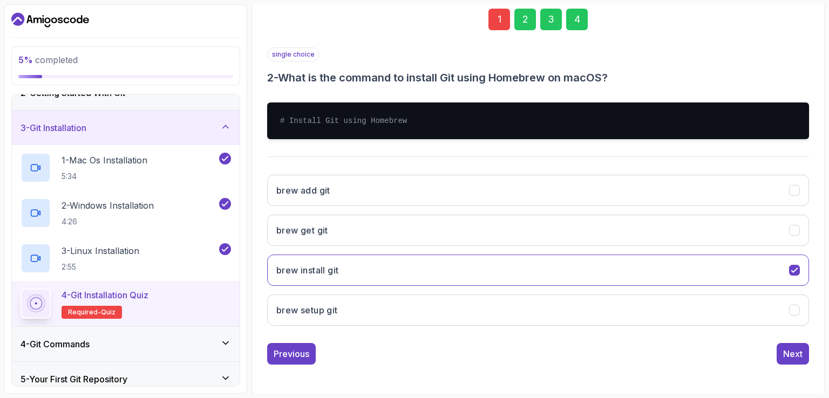
click at [497, 26] on div "1" at bounding box center [499, 20] width 22 height 22
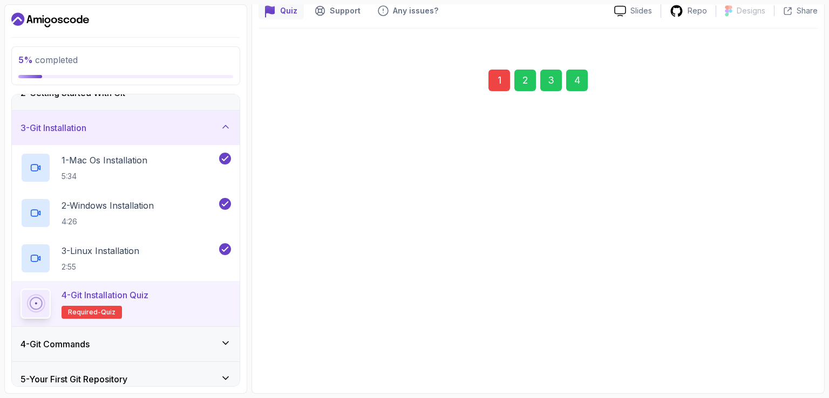
scroll to position [99, 0]
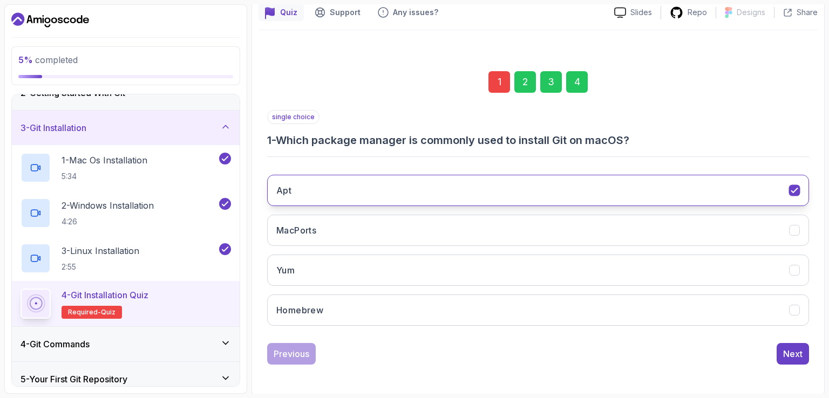
click at [795, 186] on icon "Apt" at bounding box center [795, 191] width 10 height 10
click at [777, 307] on button "Homebrew" at bounding box center [538, 310] width 542 height 31
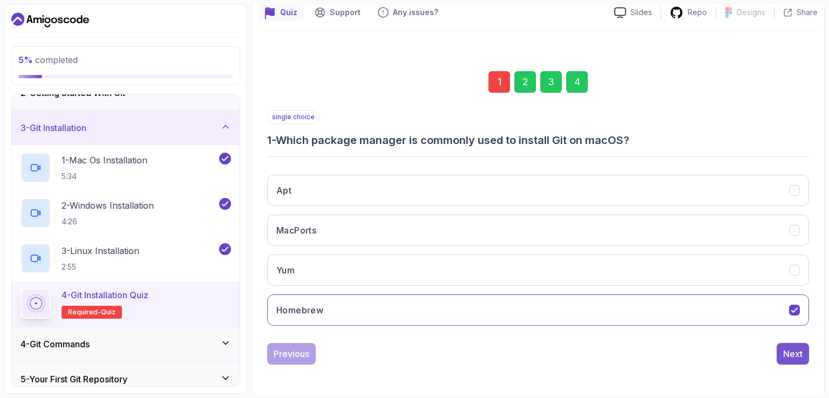
click at [787, 355] on div "Next" at bounding box center [792, 354] width 19 height 13
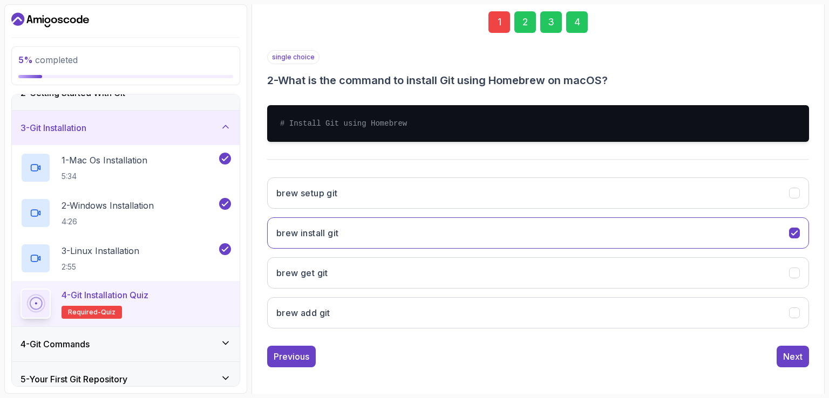
scroll to position [162, 0]
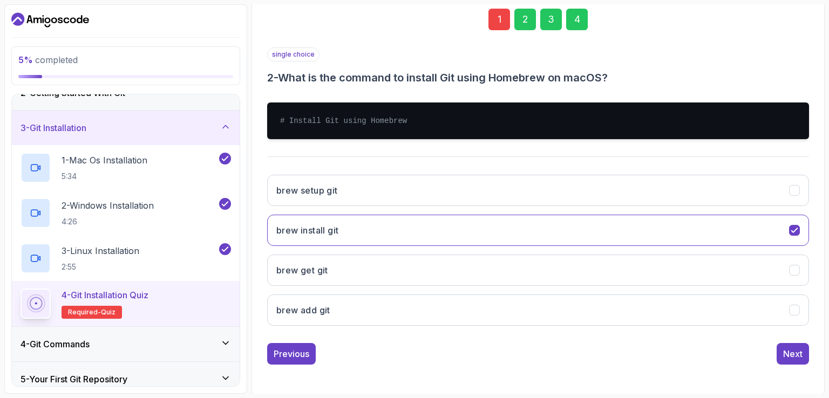
click at [498, 18] on div "1" at bounding box center [499, 20] width 22 height 22
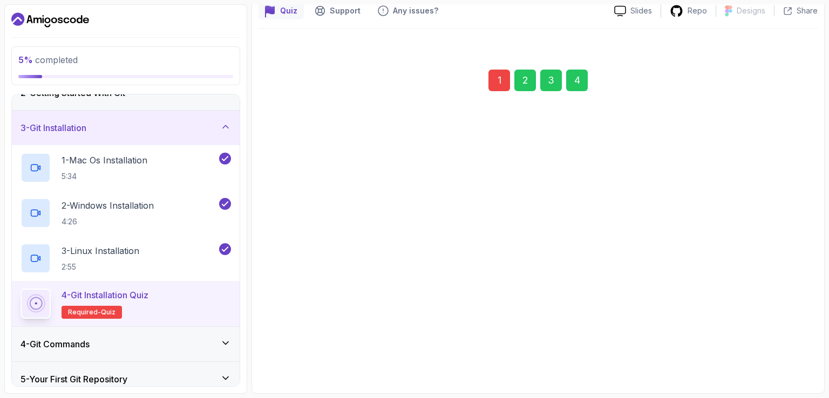
scroll to position [99, 0]
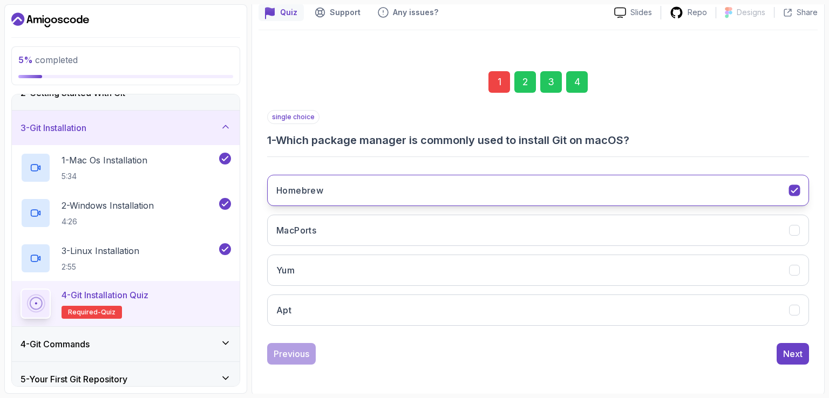
click at [794, 186] on icon "Homebrew" at bounding box center [795, 191] width 10 height 10
click at [794, 266] on icon "Yum" at bounding box center [795, 271] width 10 height 10
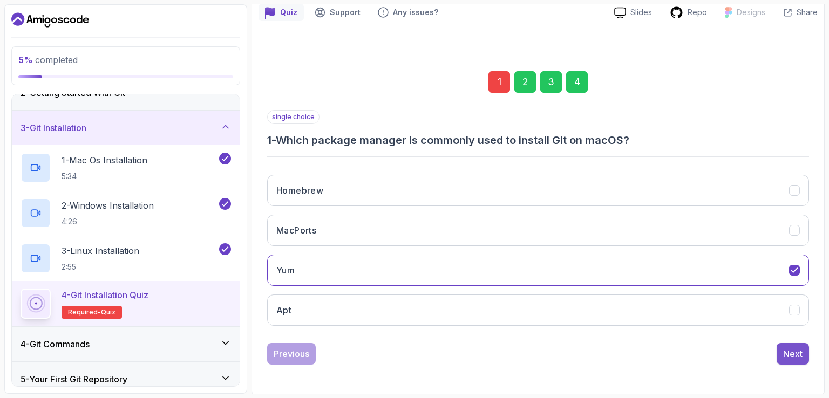
click at [792, 354] on div "Next" at bounding box center [792, 354] width 19 height 13
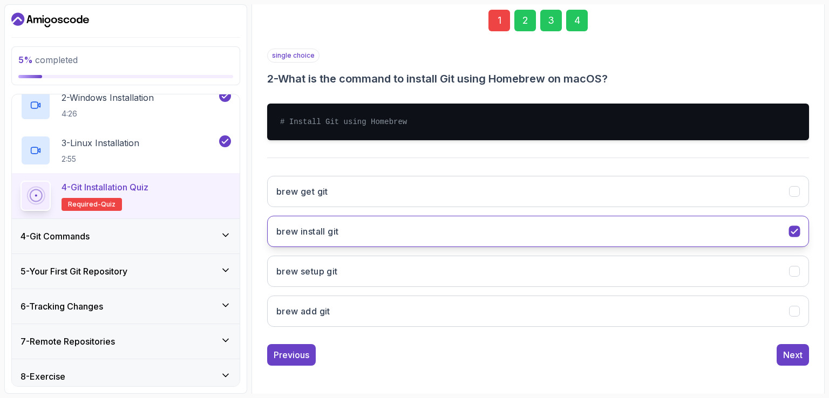
scroll to position [162, 0]
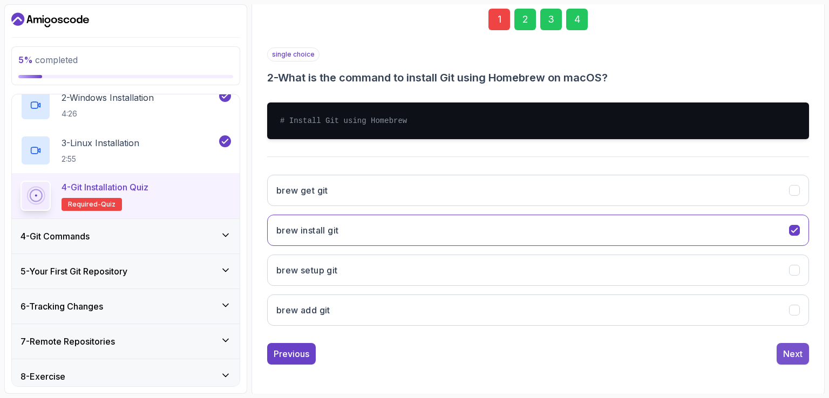
click at [796, 361] on button "Next" at bounding box center [793, 354] width 32 height 22
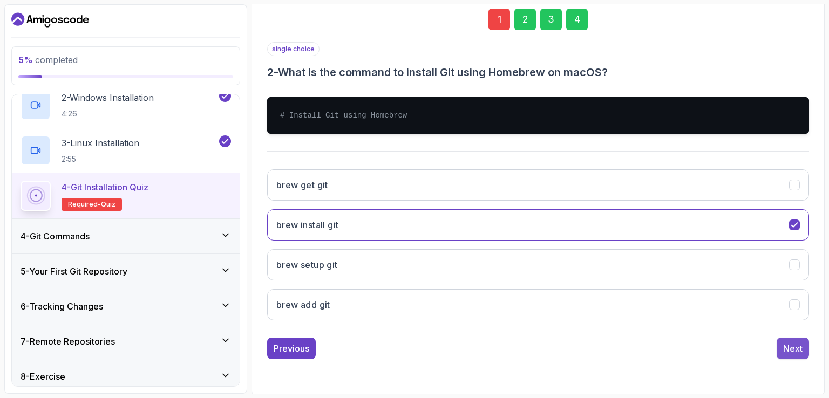
scroll to position [99, 0]
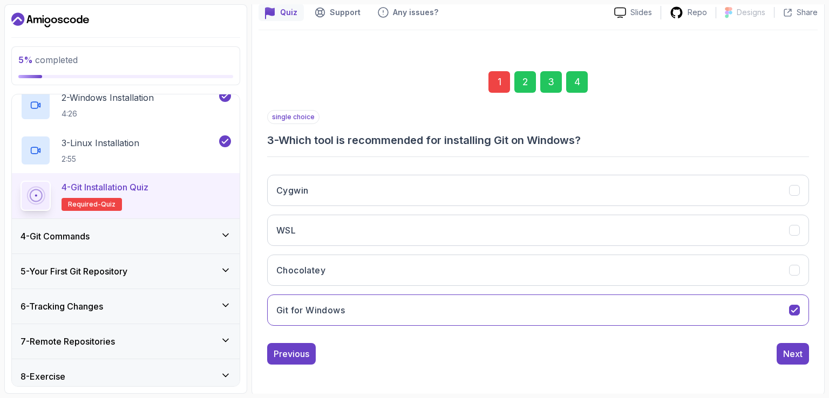
click at [498, 83] on div "1" at bounding box center [499, 82] width 22 height 22
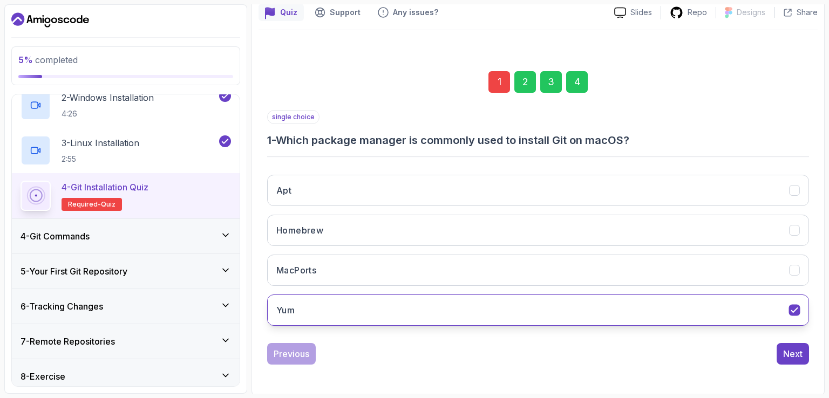
click at [790, 309] on icon "Yum" at bounding box center [795, 310] width 10 height 10
click at [790, 311] on icon "Yum" at bounding box center [795, 310] width 10 height 10
click at [797, 311] on icon "Yum" at bounding box center [795, 310] width 10 height 10
click at [792, 307] on icon "Yum" at bounding box center [795, 310] width 10 height 10
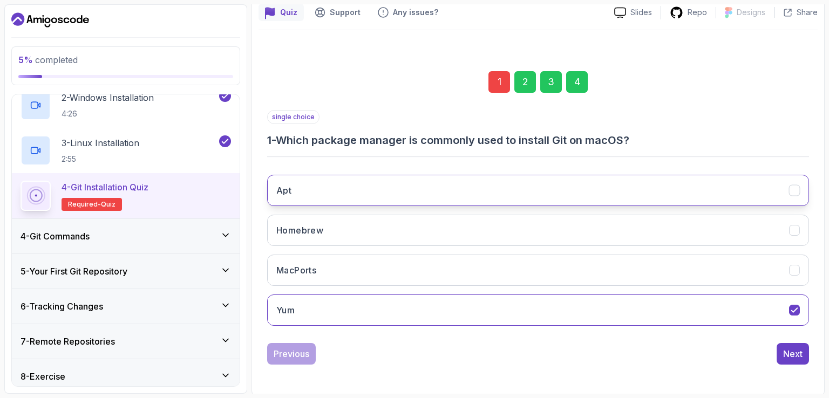
click at [794, 186] on icon "Apt" at bounding box center [795, 191] width 10 height 10
click at [795, 349] on div "Next" at bounding box center [792, 354] width 19 height 13
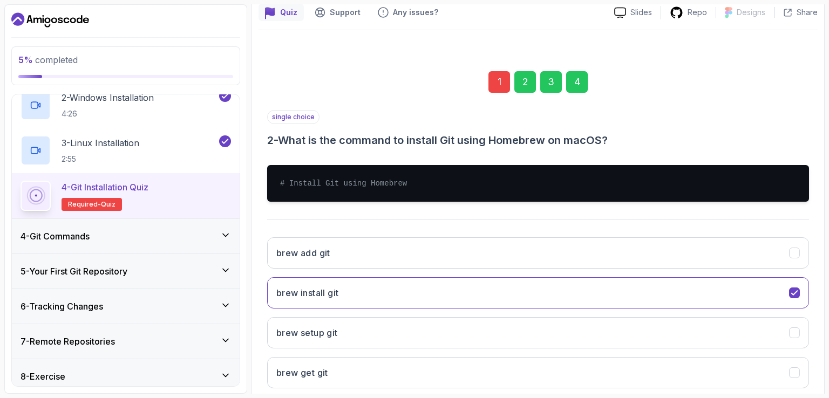
click at [498, 80] on div "1" at bounding box center [499, 82] width 22 height 22
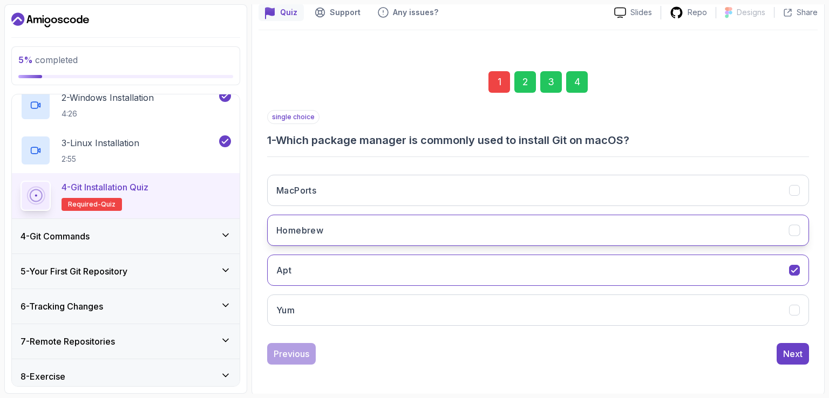
click at [801, 225] on button "Homebrew" at bounding box center [538, 230] width 542 height 31
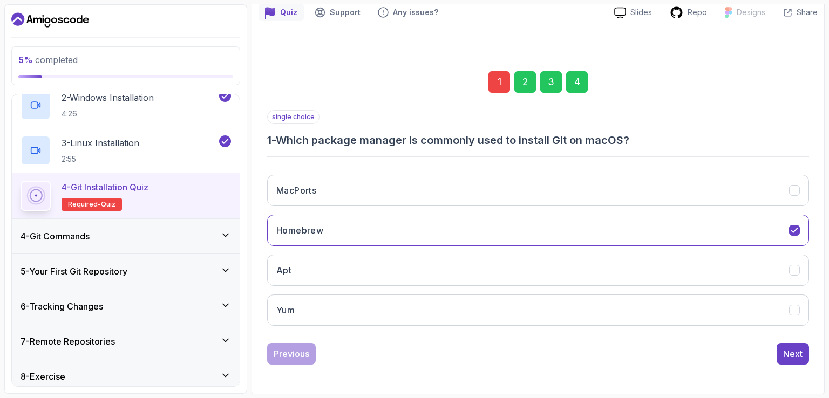
click at [793, 337] on div "single choice 1 - Which package manager is commonly used to install Git on macO…" at bounding box center [538, 237] width 542 height 255
click at [792, 361] on button "Next" at bounding box center [793, 354] width 32 height 22
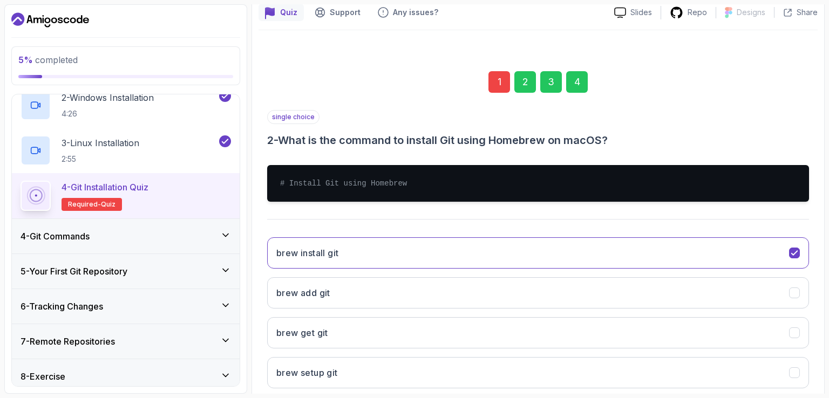
click at [501, 79] on div "1" at bounding box center [499, 82] width 22 height 22
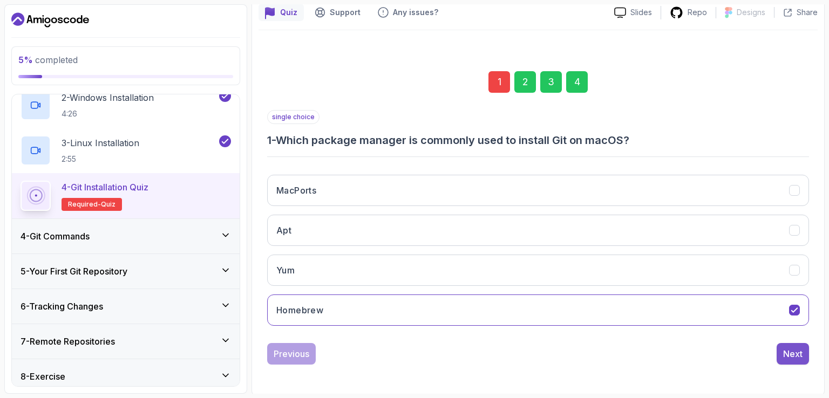
click at [799, 355] on div "Next" at bounding box center [792, 354] width 19 height 13
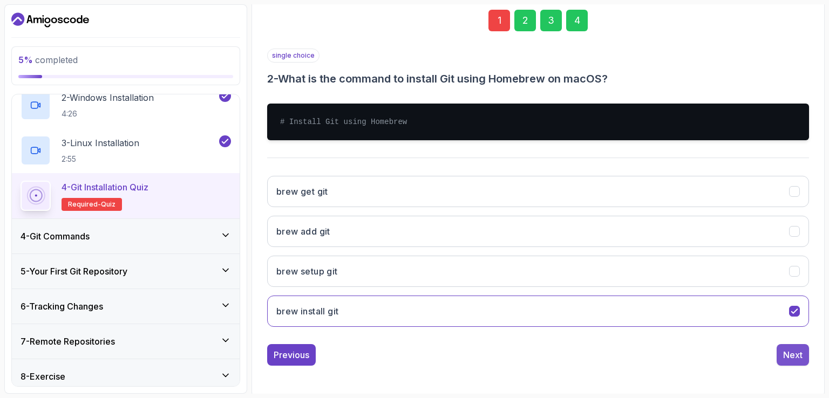
scroll to position [162, 0]
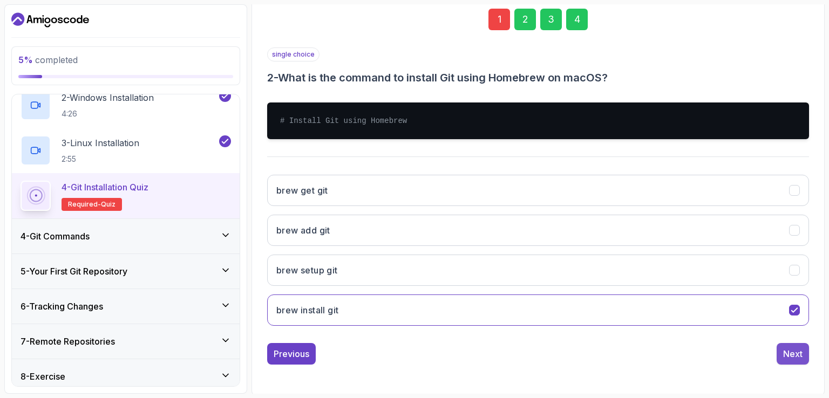
click at [798, 345] on button "Next" at bounding box center [793, 354] width 32 height 22
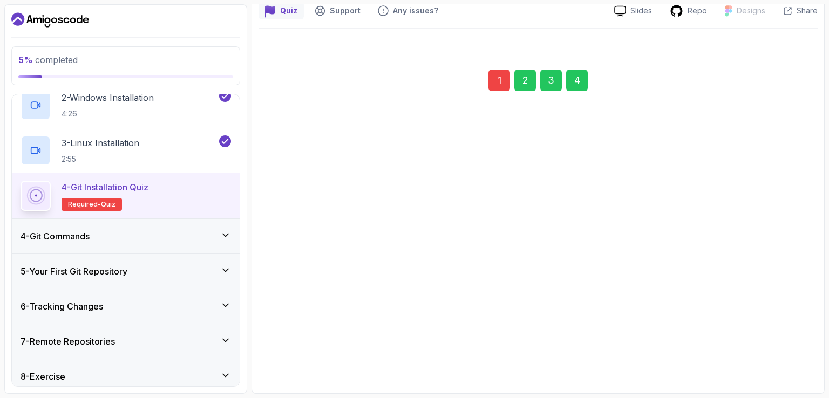
scroll to position [99, 0]
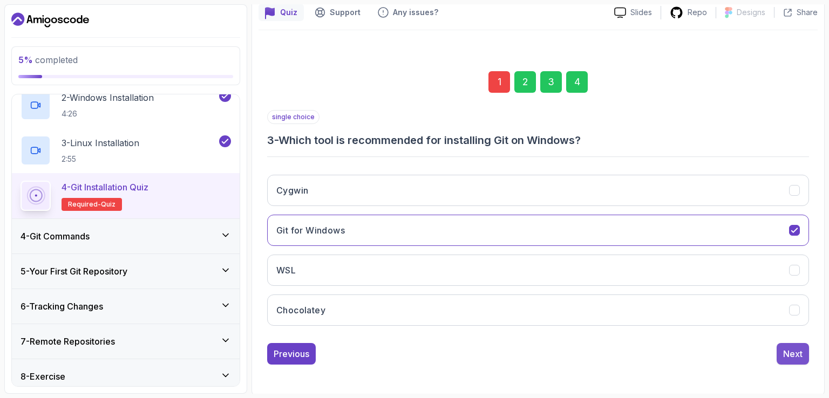
click at [798, 358] on div "Next" at bounding box center [792, 354] width 19 height 13
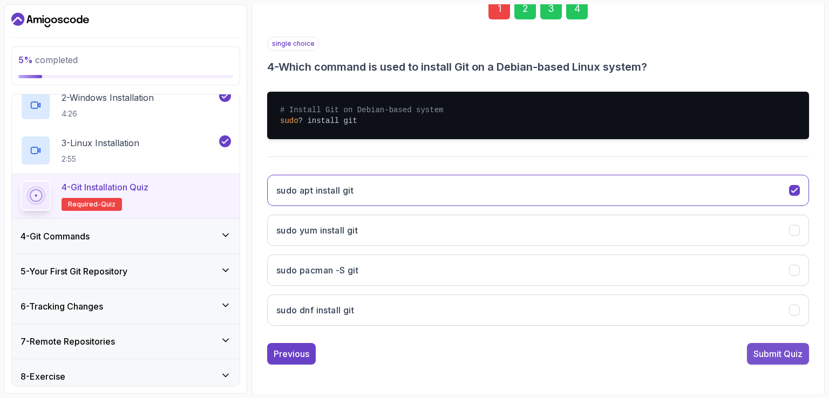
click at [795, 348] on div "Submit Quiz" at bounding box center [777, 354] width 49 height 13
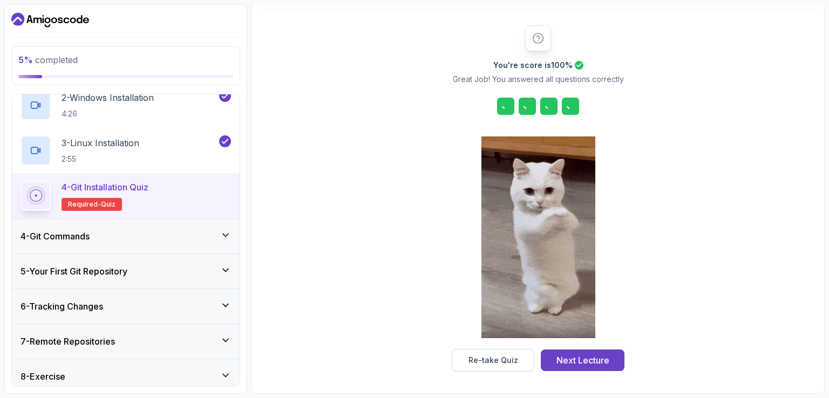
scroll to position [119, 0]
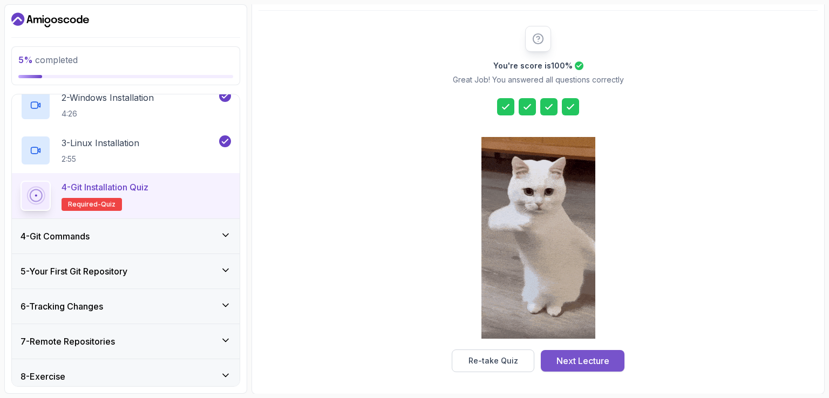
click at [589, 368] on button "Next Lecture" at bounding box center [583, 361] width 84 height 22
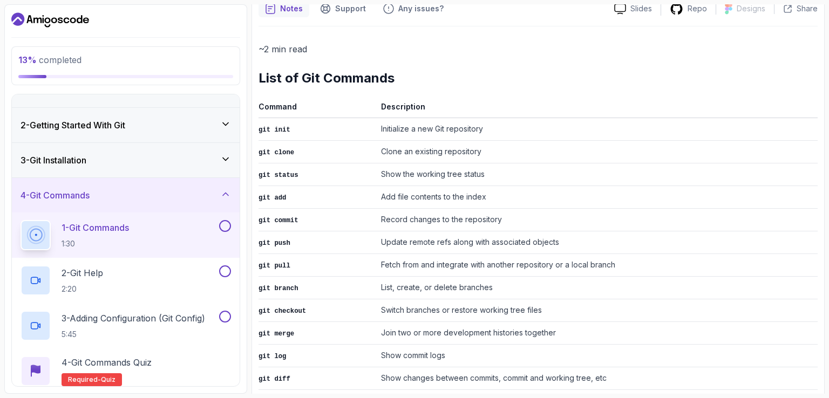
scroll to position [432, 0]
